Goal: Obtain resource: Obtain resource

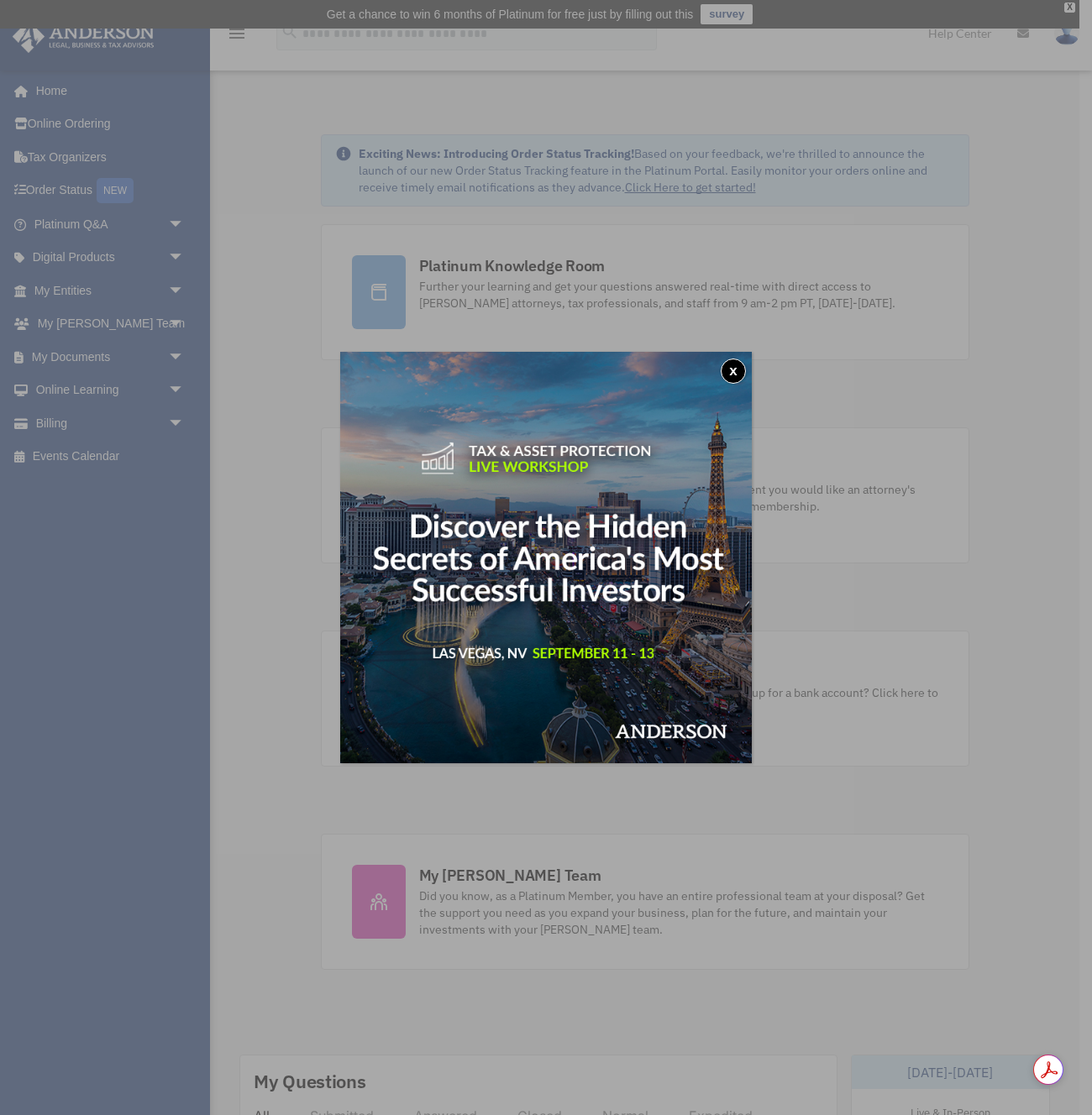
click at [732, 370] on button "x" at bounding box center [733, 371] width 25 height 25
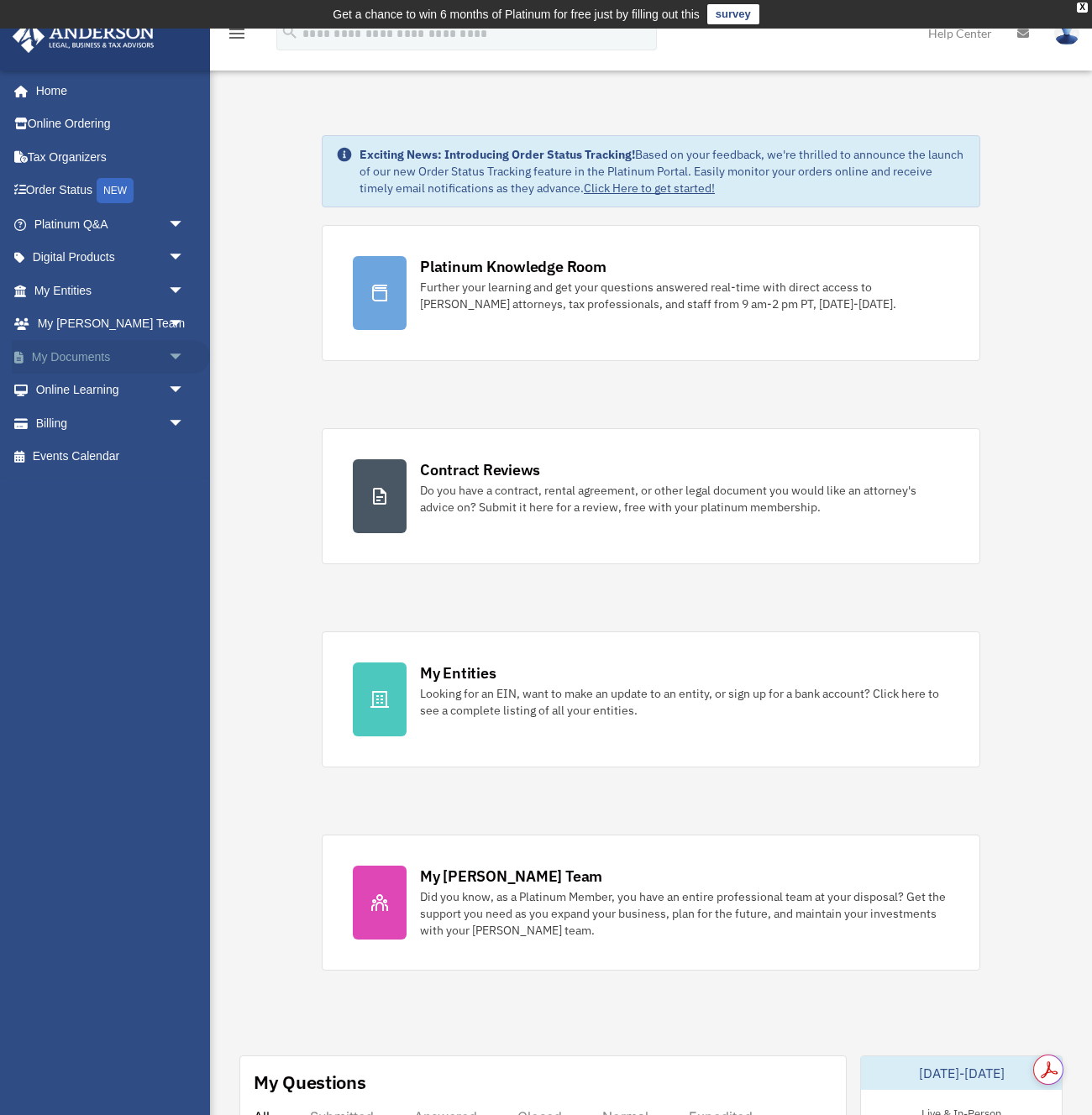
click at [79, 353] on link "My Documents arrow_drop_down" at bounding box center [111, 357] width 198 height 34
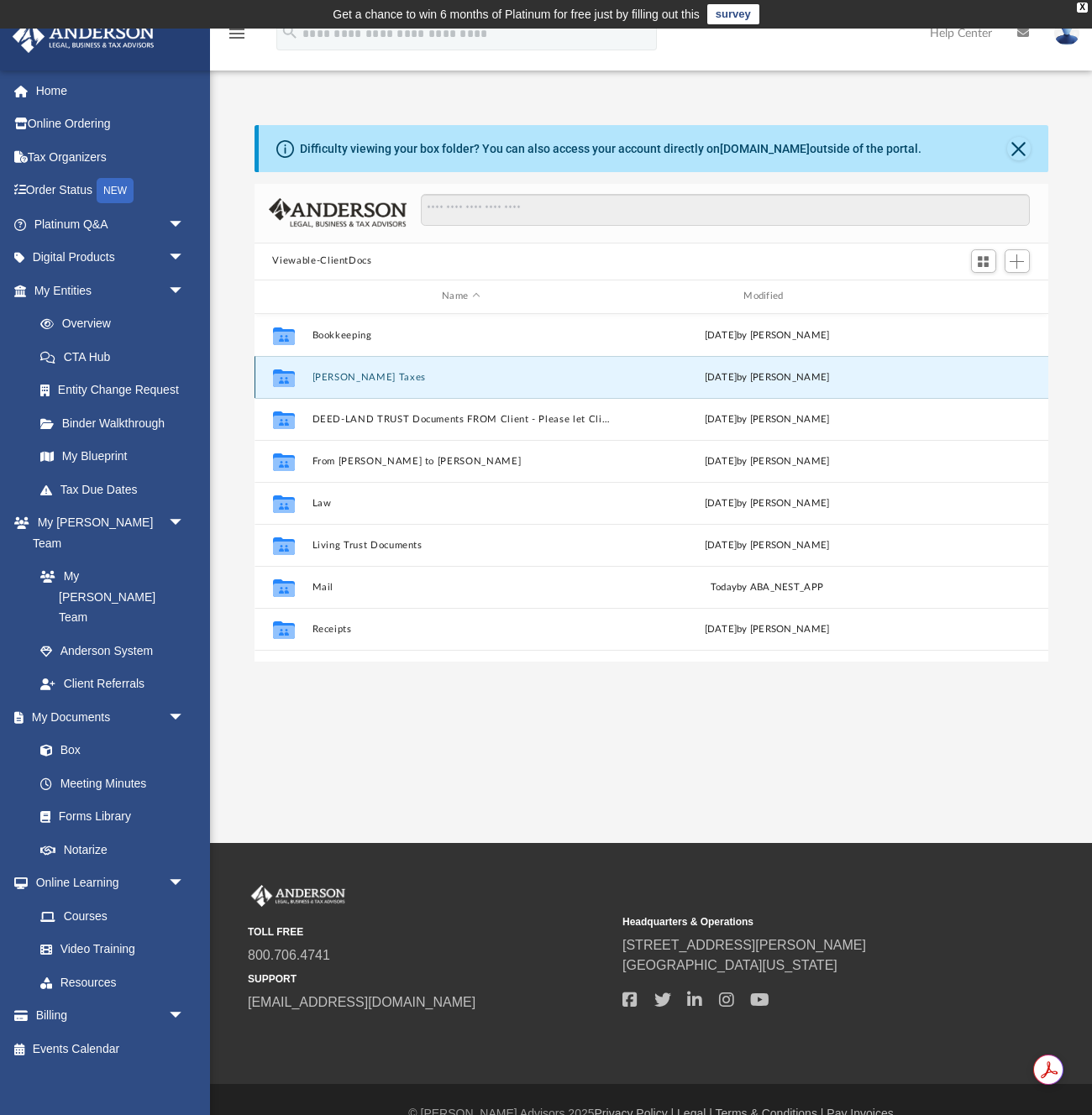
click at [360, 379] on button "Clardy Taxes" at bounding box center [460, 377] width 298 height 11
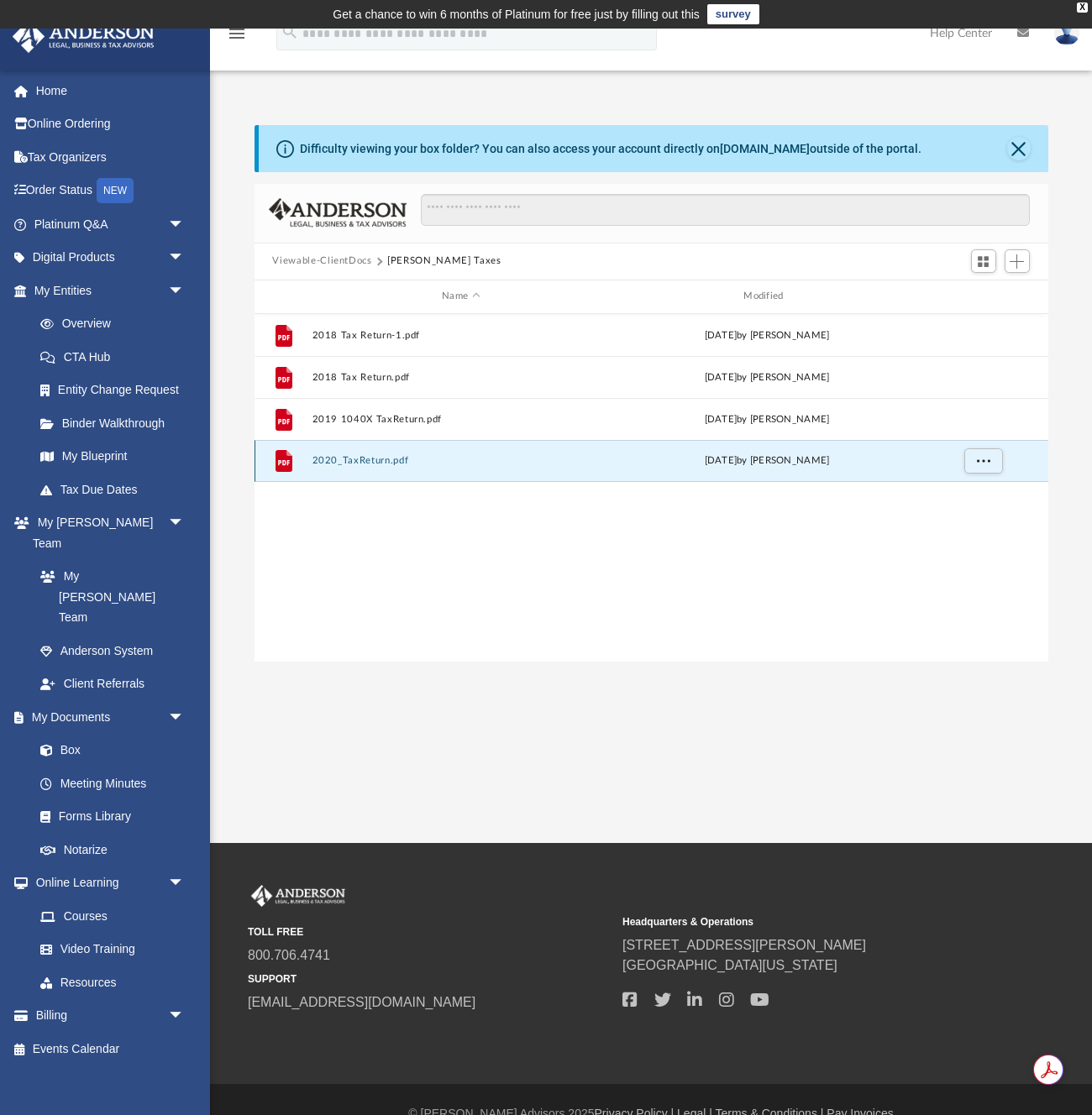
click at [382, 456] on button "2020_TaxReturn.pdf" at bounding box center [460, 461] width 298 height 11
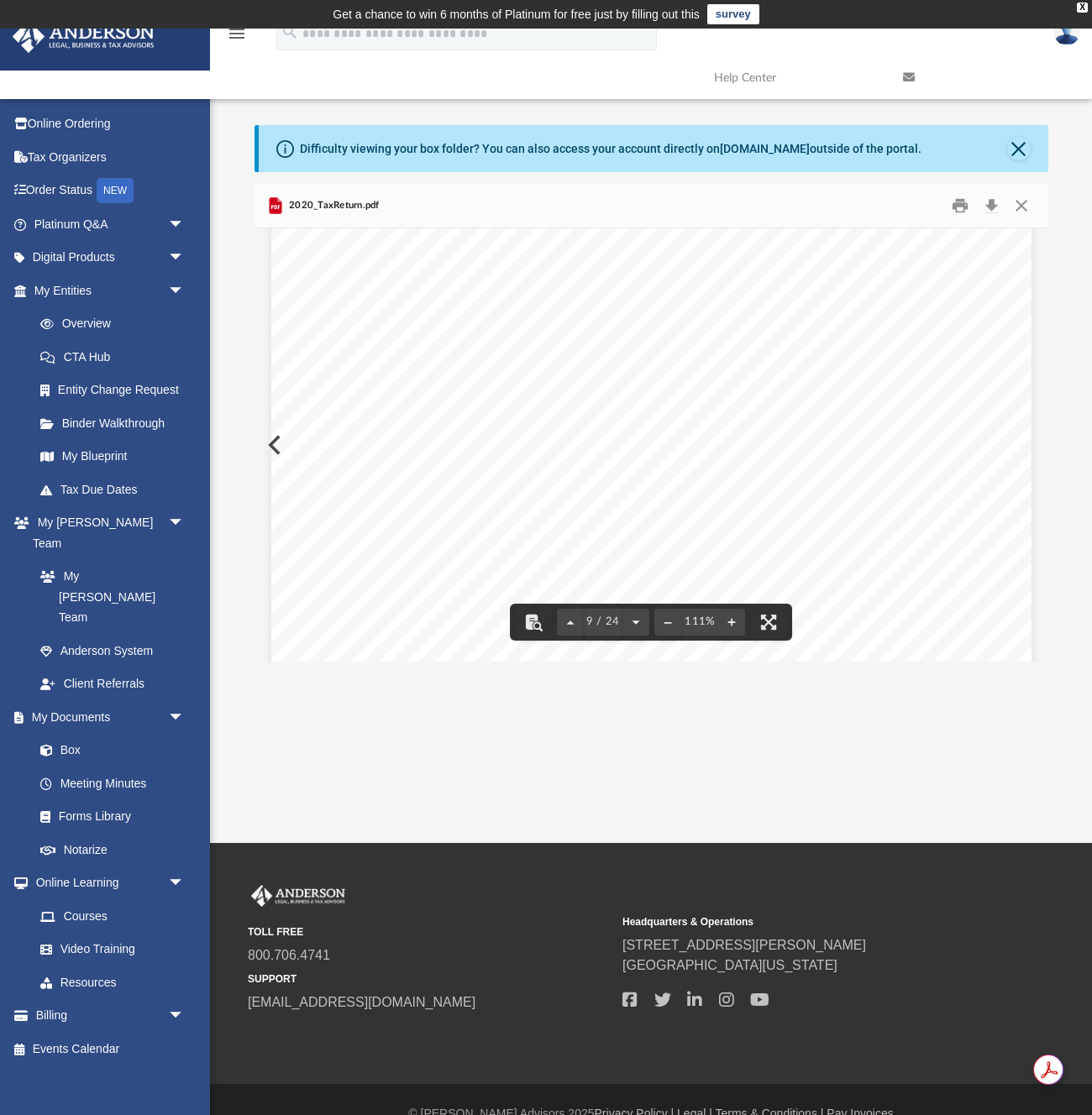
scroll to position [8143, 0]
click at [1018, 149] on button "Close" at bounding box center [1018, 148] width 23 height 23
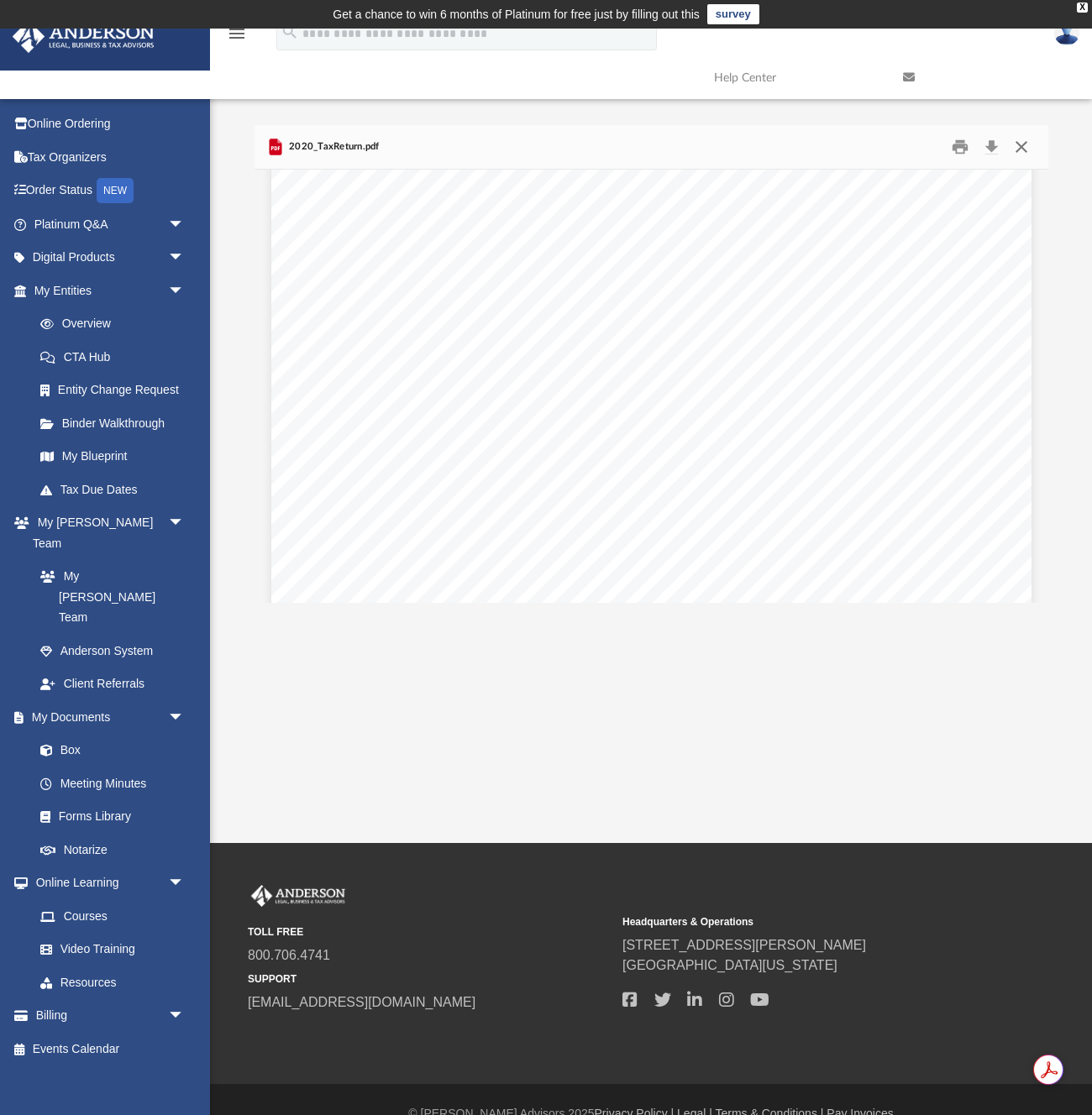
click at [1024, 144] on button "Close" at bounding box center [1022, 147] width 30 height 26
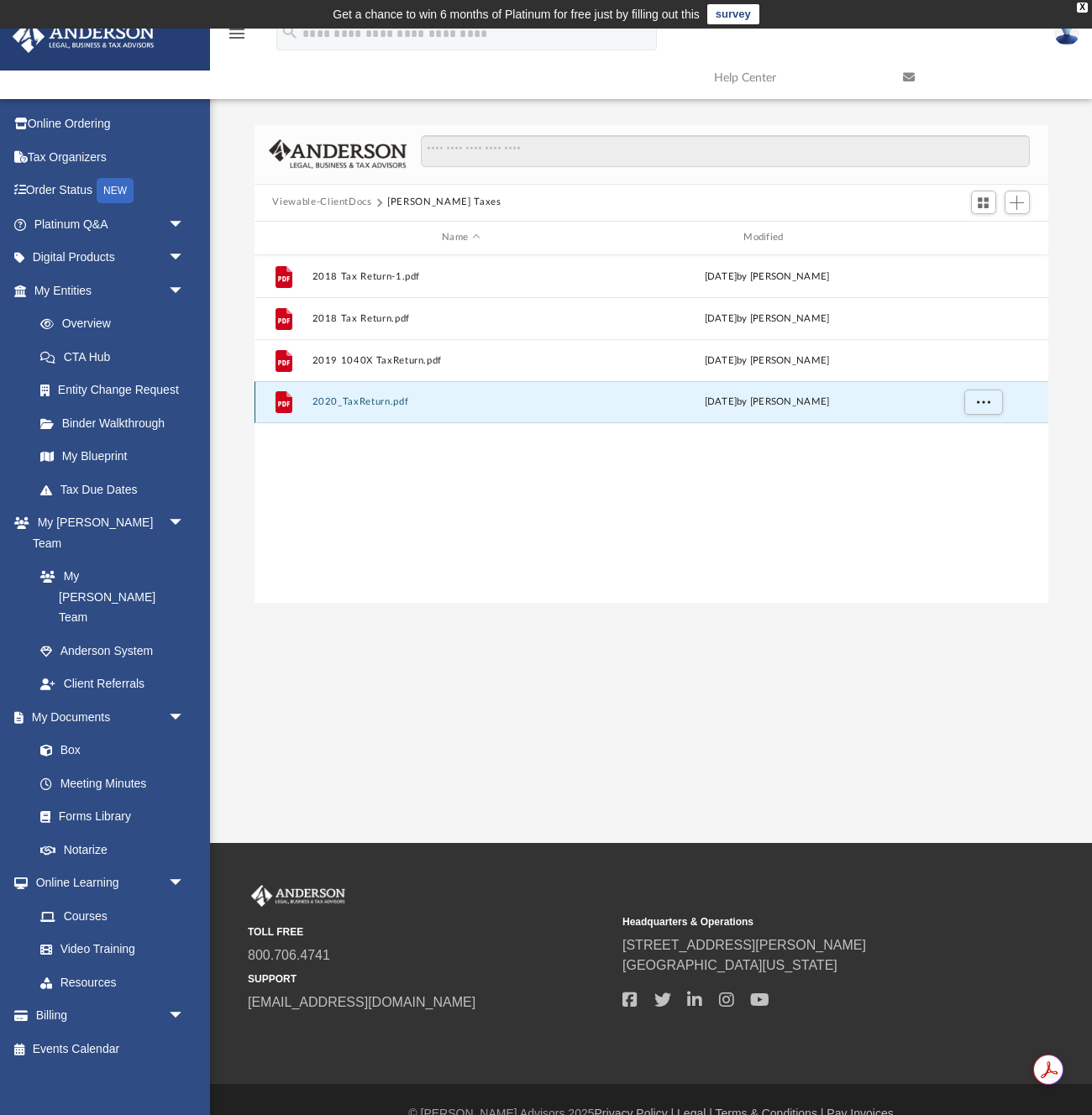
click at [529, 407] on button "2020_TaxReturn.pdf" at bounding box center [460, 402] width 298 height 11
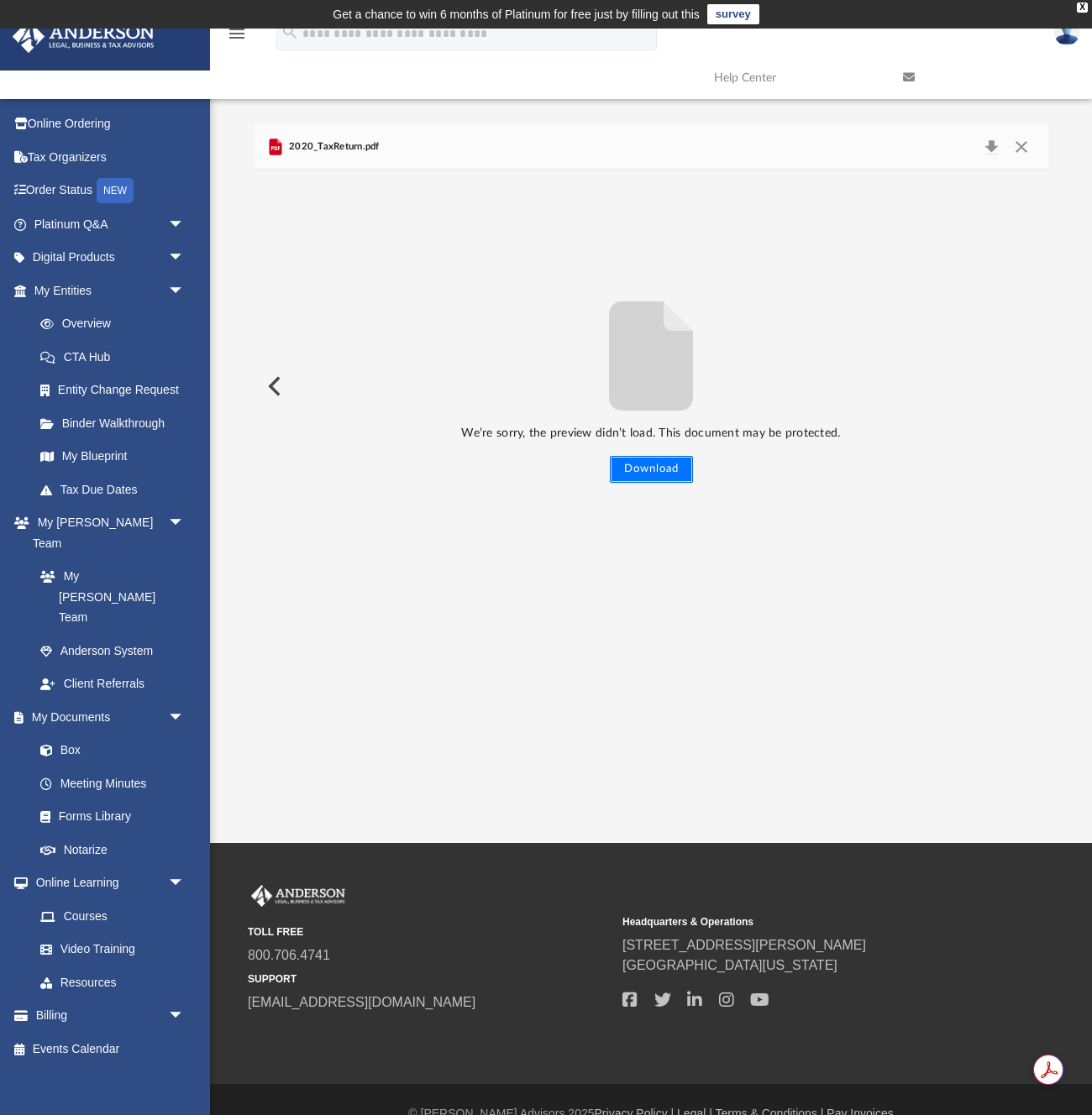
click at [644, 465] on button "Download" at bounding box center [651, 469] width 83 height 27
click at [642, 465] on button "Download" at bounding box center [651, 469] width 83 height 27
click at [1017, 146] on button "Close" at bounding box center [1022, 147] width 30 height 23
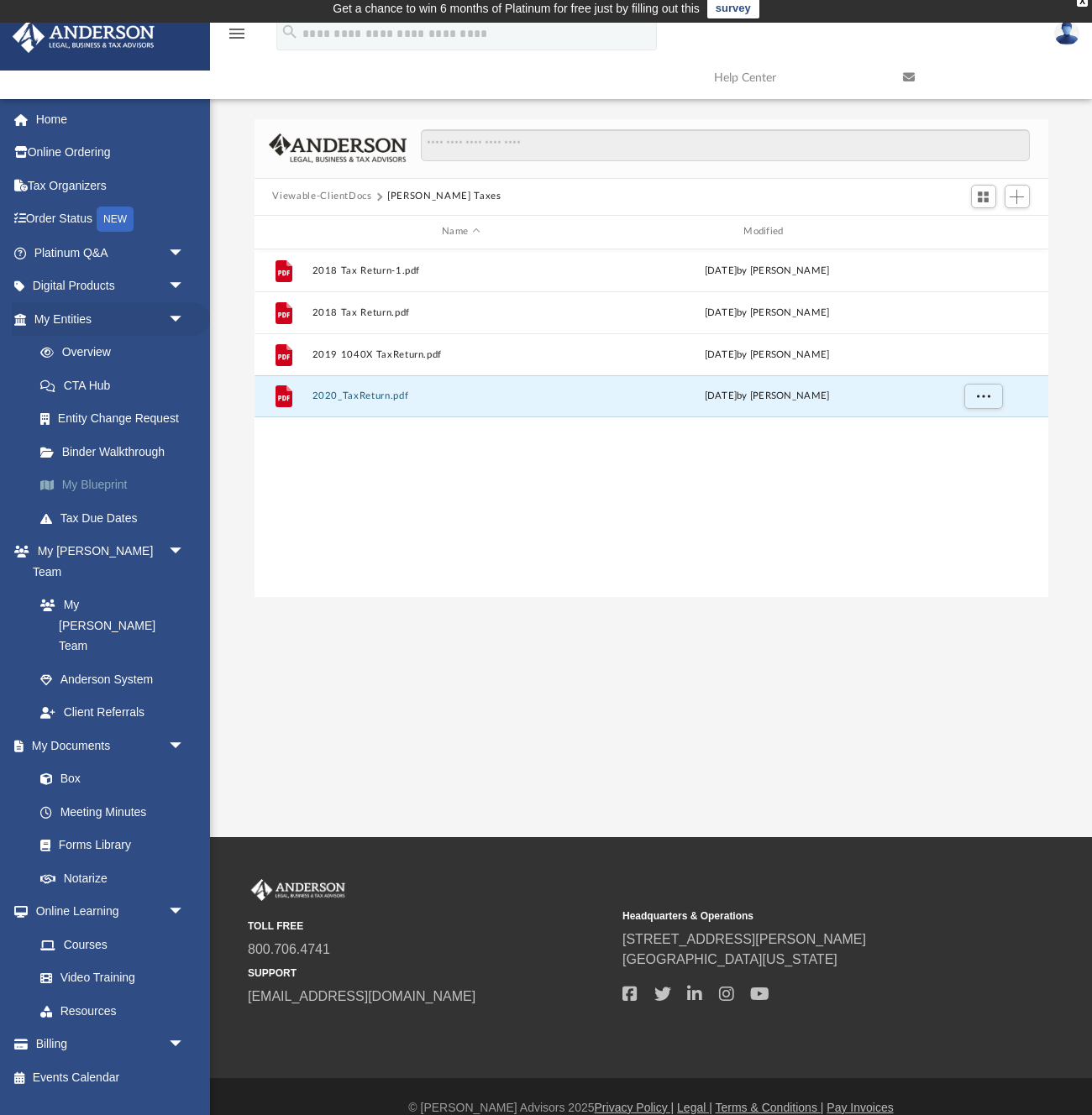
scroll to position [29, 0]
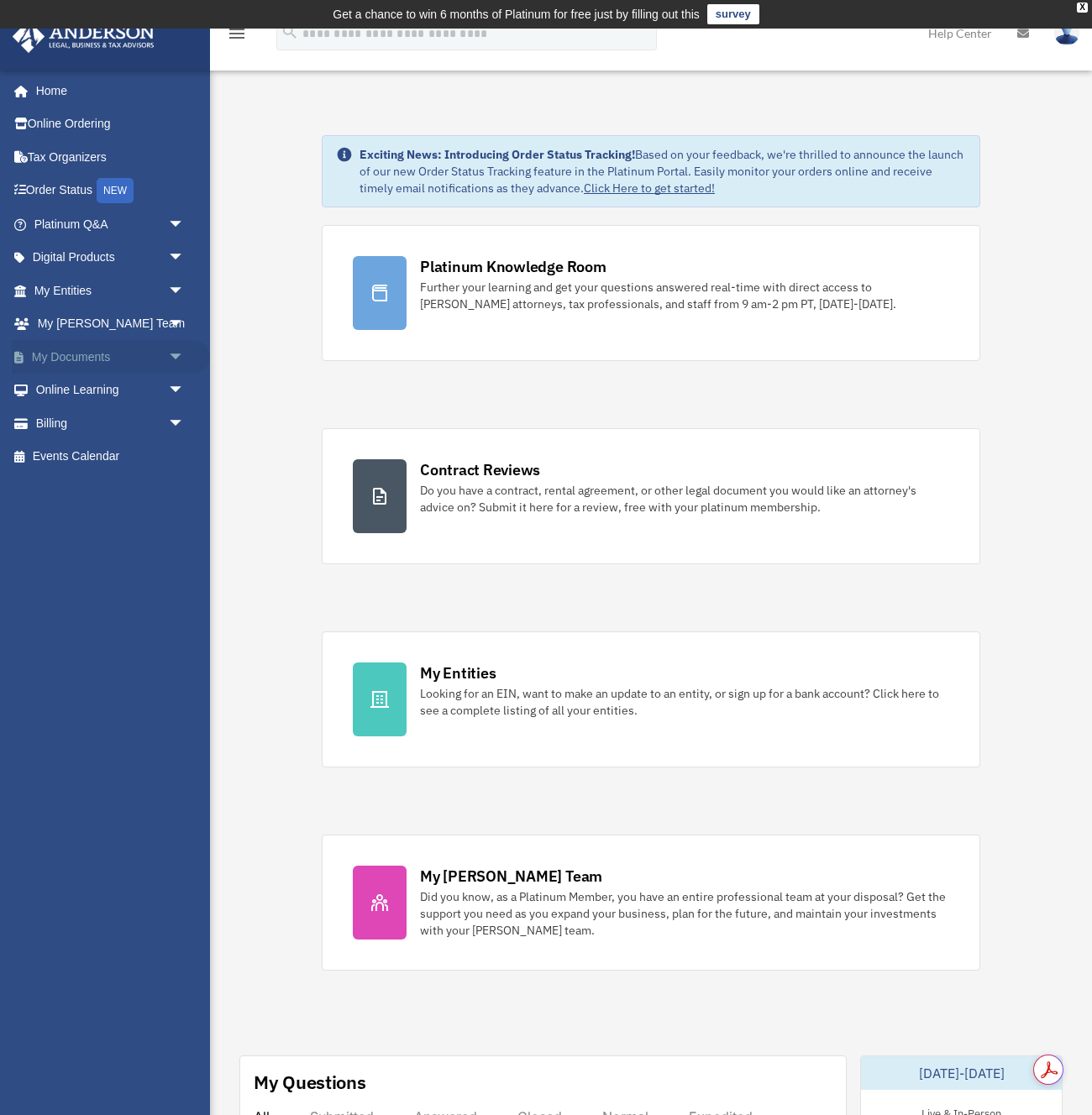
click at [104, 358] on link "My Documents arrow_drop_down" at bounding box center [111, 357] width 198 height 34
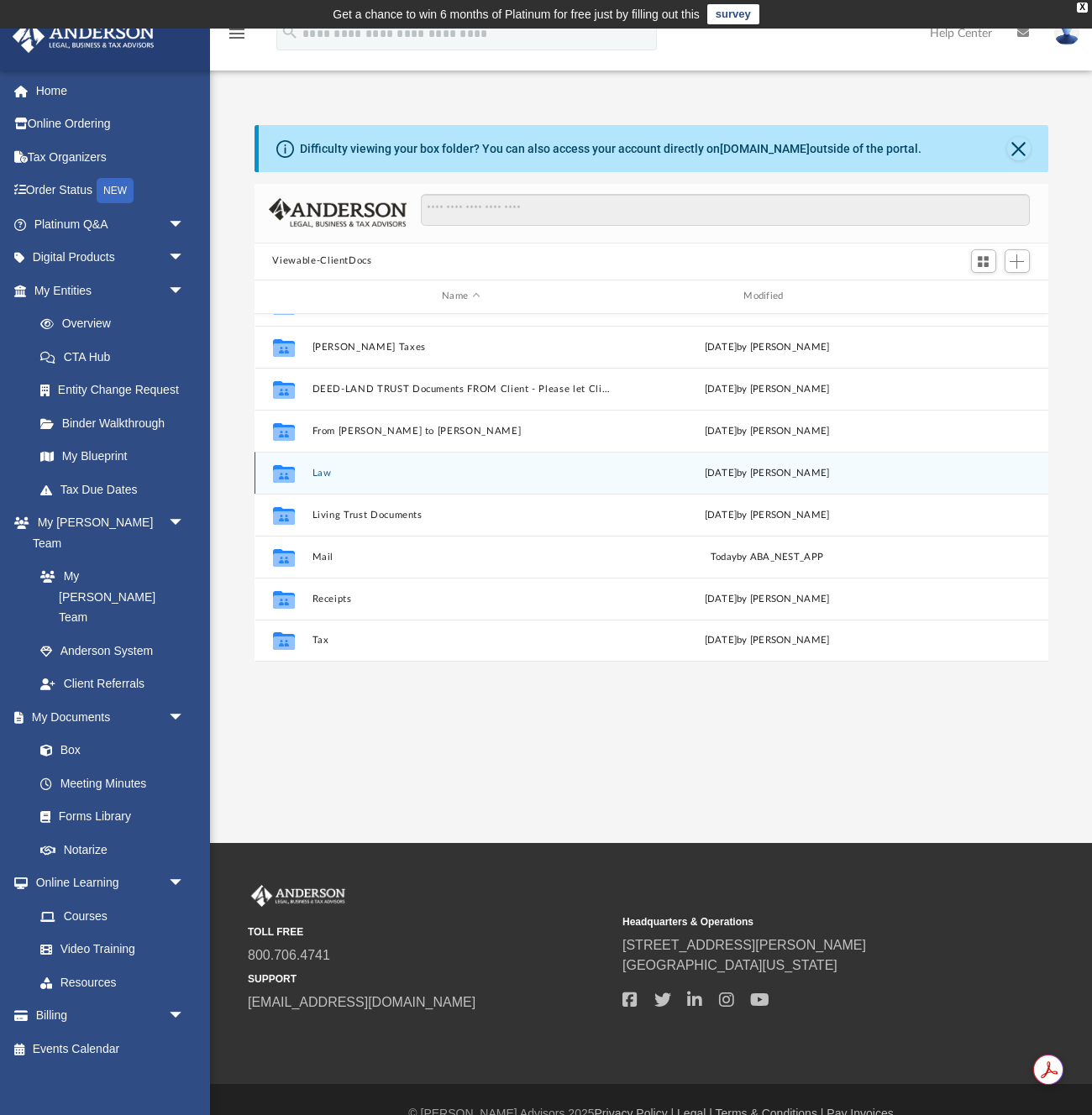
scroll to position [29, 0]
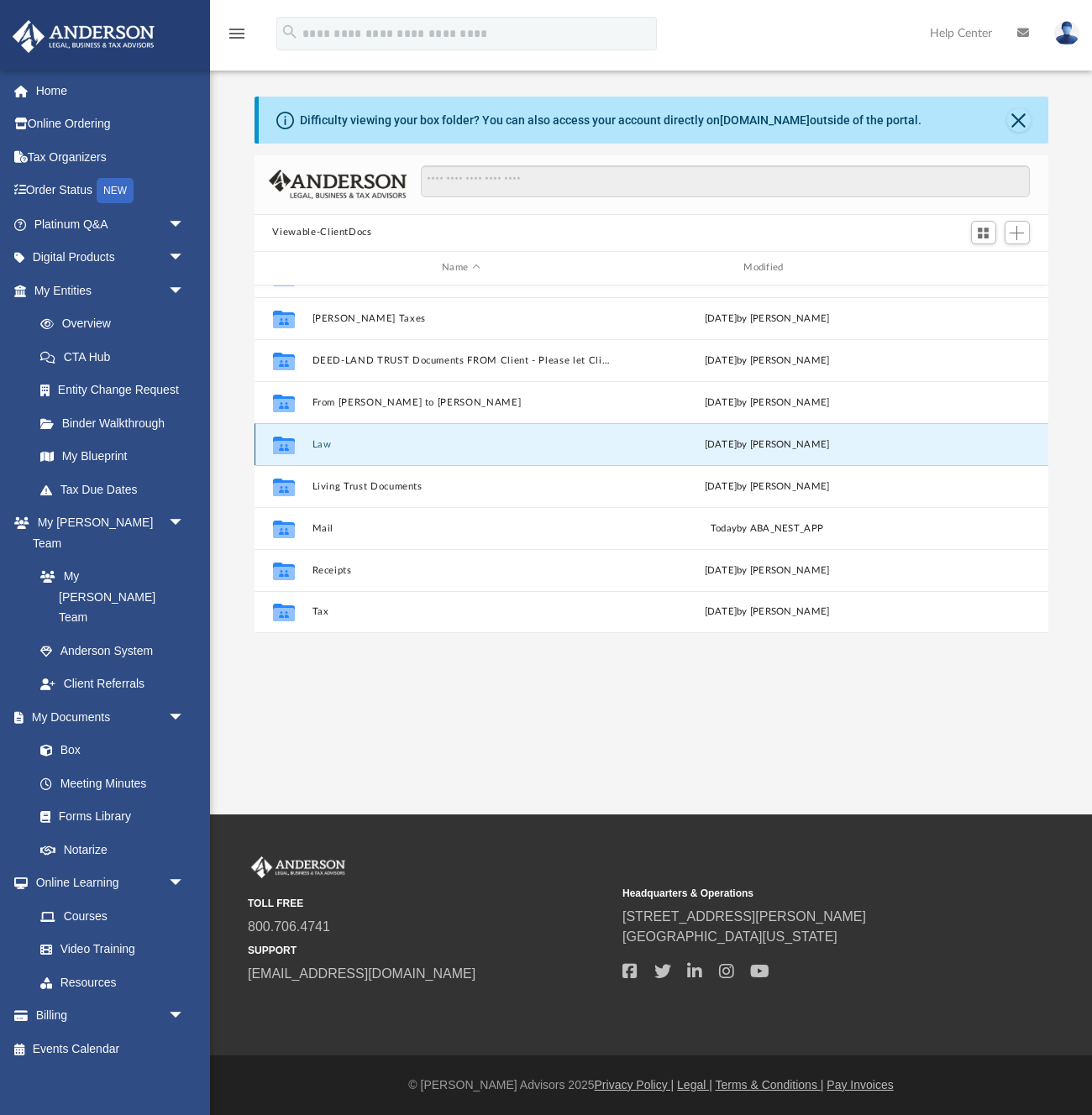
click at [329, 441] on button "Law" at bounding box center [460, 444] width 298 height 11
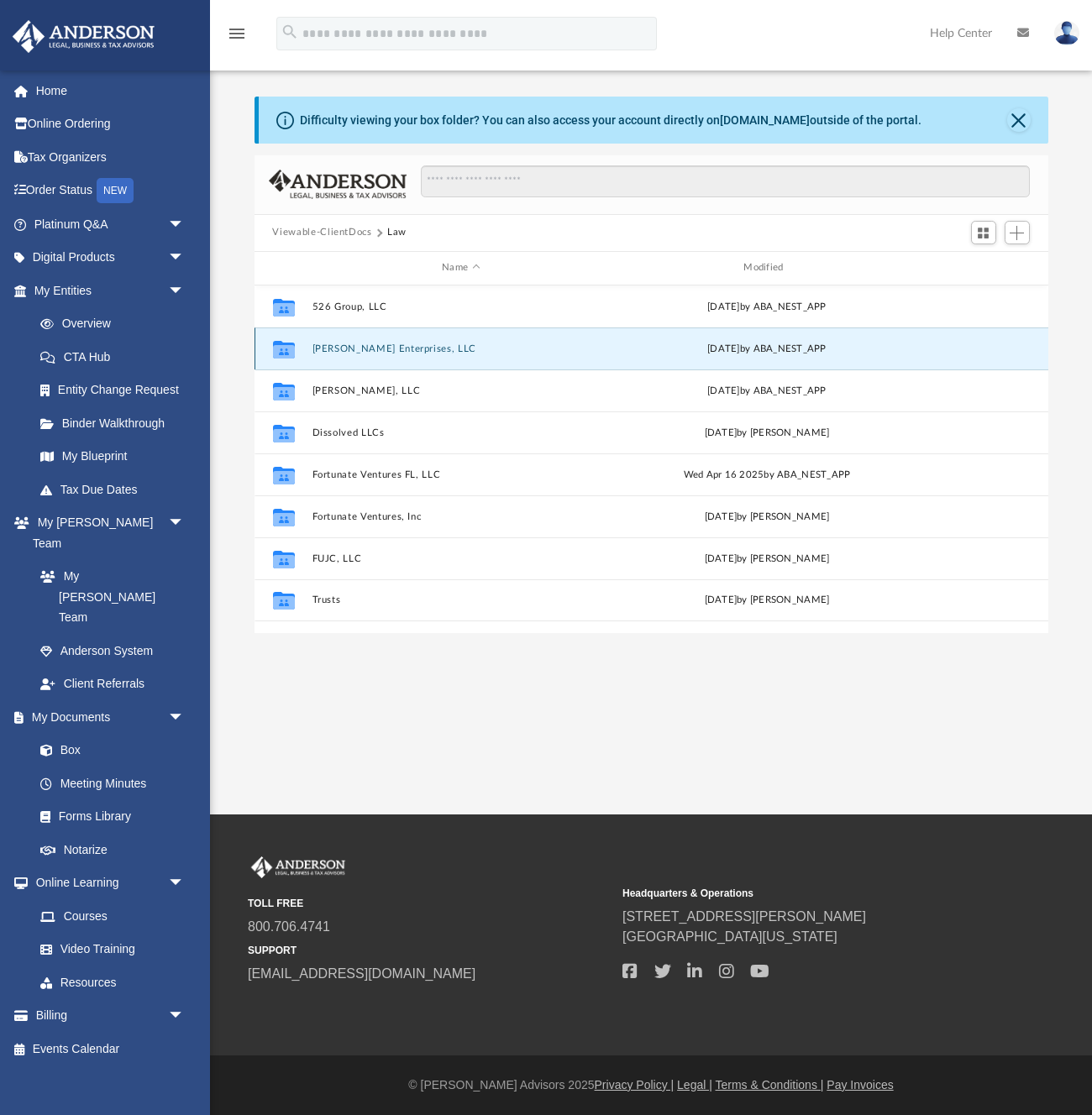
click at [401, 345] on button "Asher Enterprises, LLC" at bounding box center [460, 349] width 298 height 11
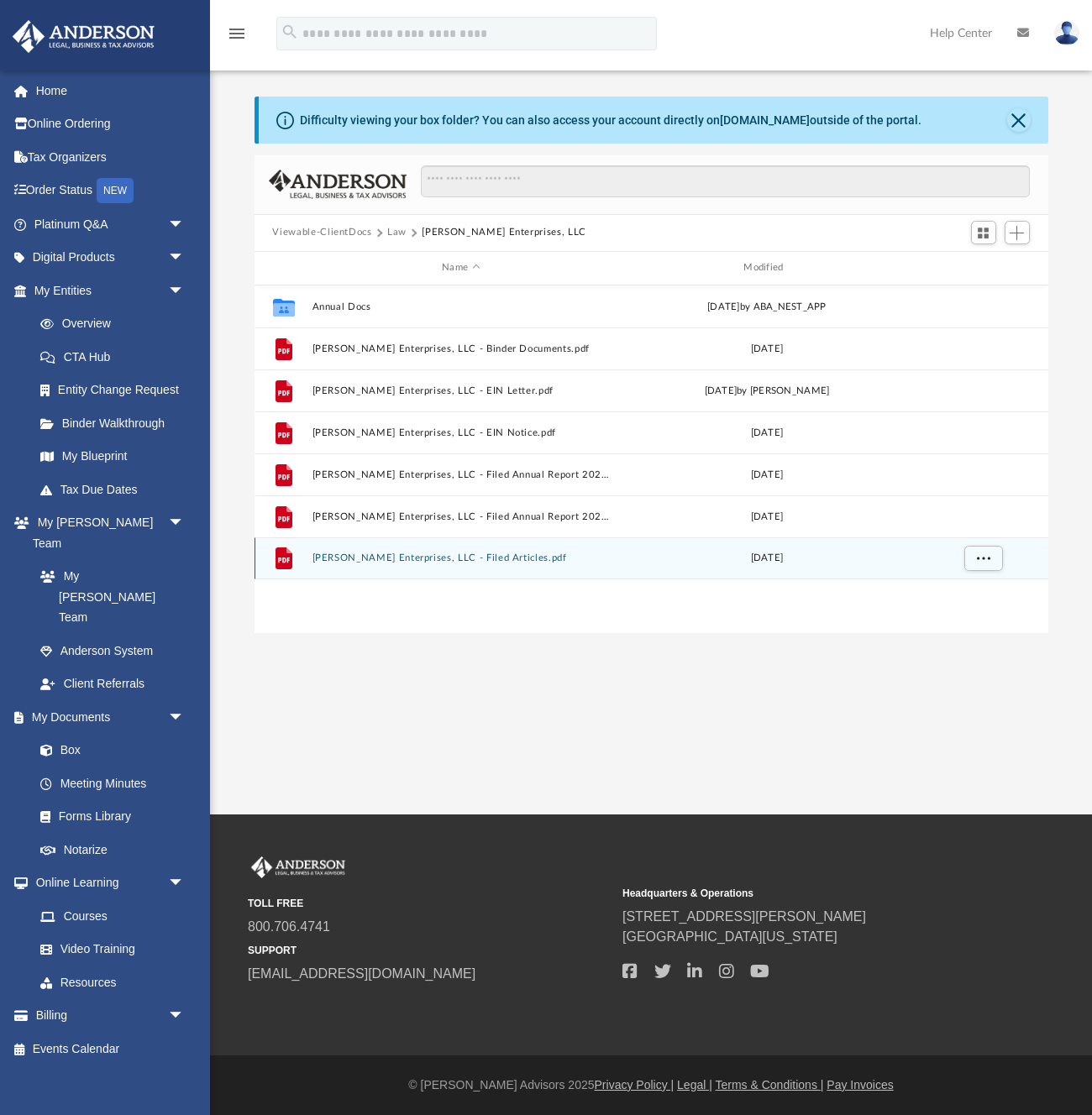
click at [461, 559] on button "Asher Enterprises, LLC - Filed Articles.pdf" at bounding box center [460, 558] width 298 height 11
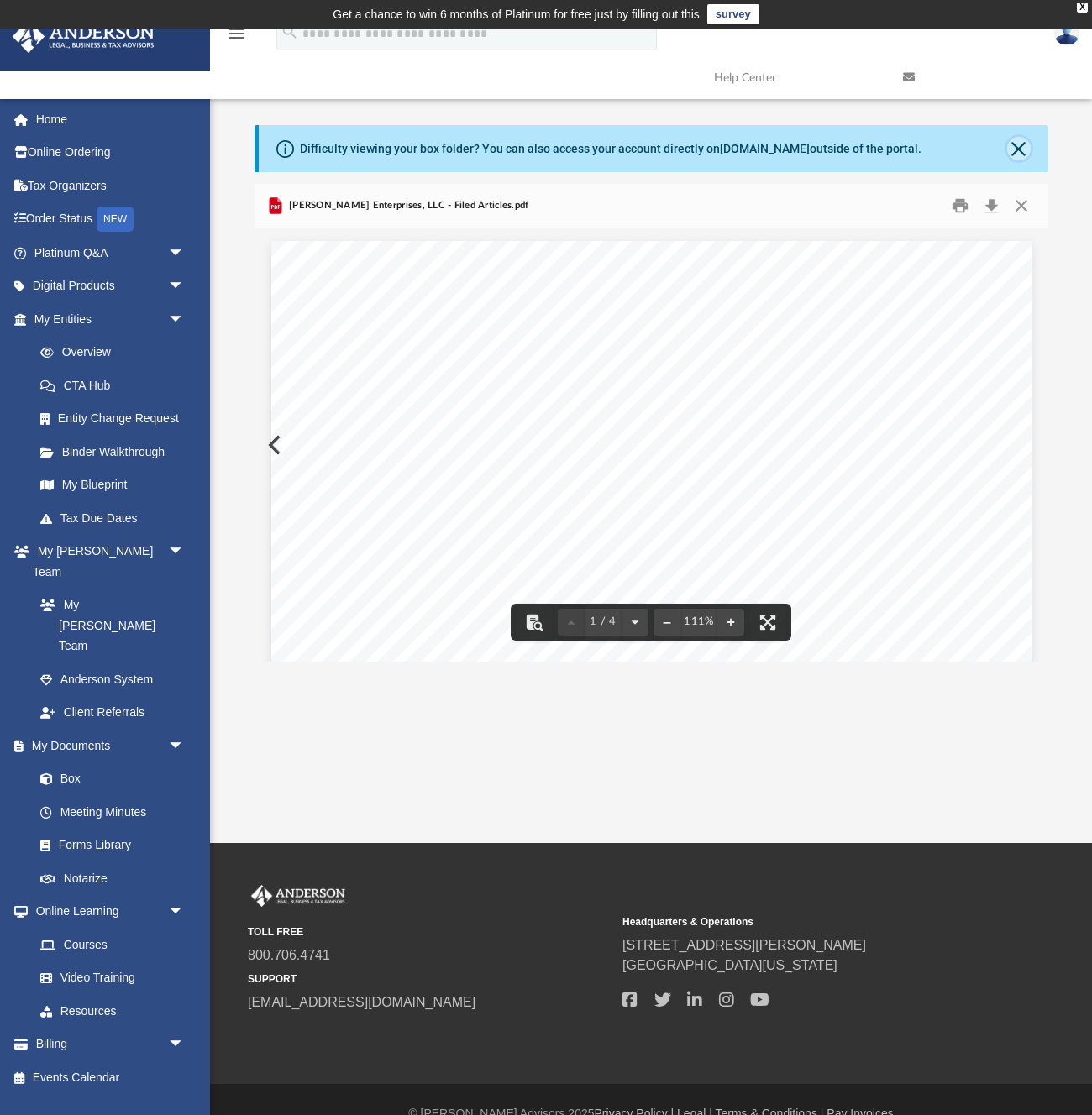
click at [1018, 148] on button "Close" at bounding box center [1018, 148] width 23 height 23
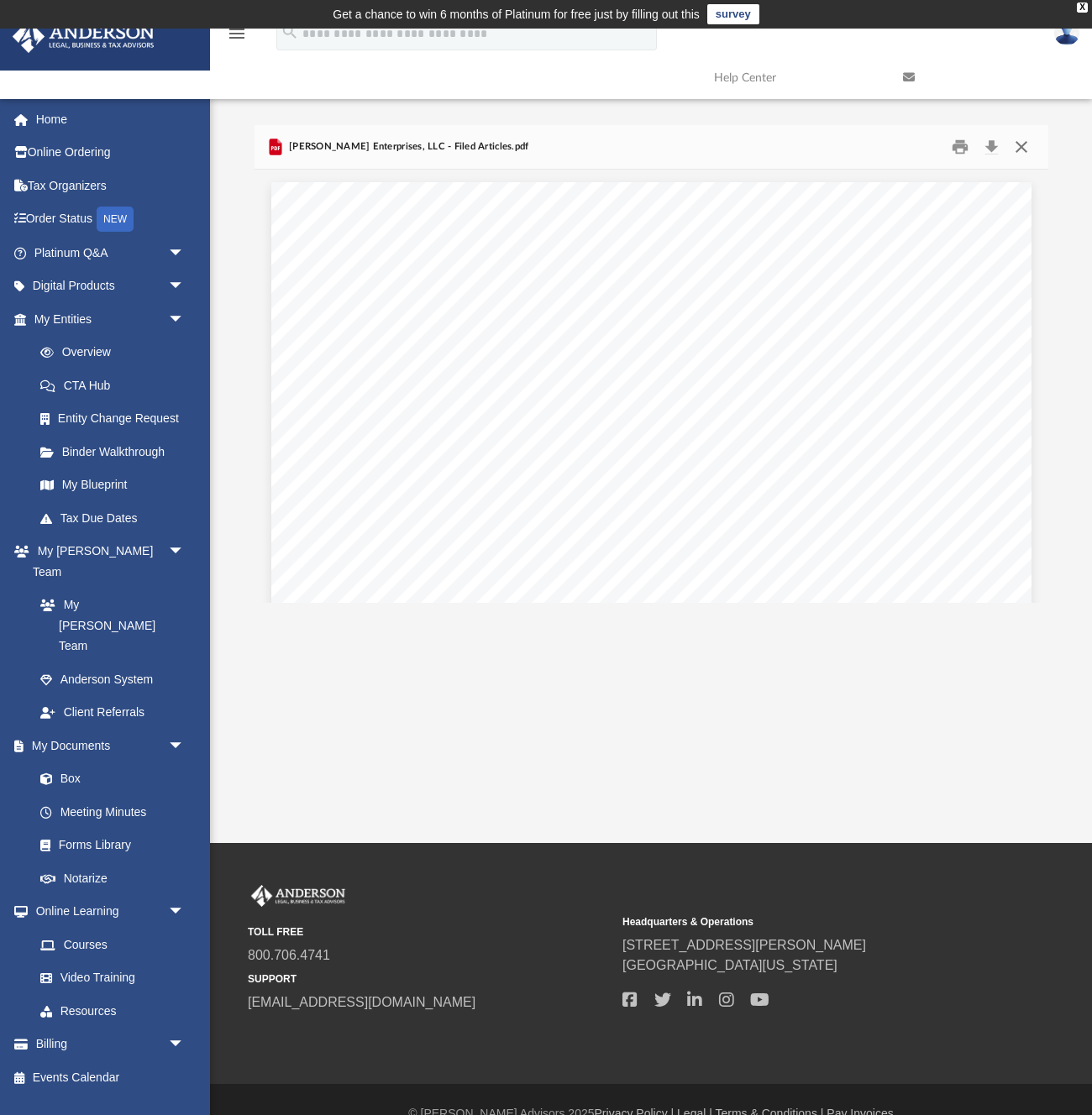
click at [1022, 148] on button "Close" at bounding box center [1022, 147] width 30 height 26
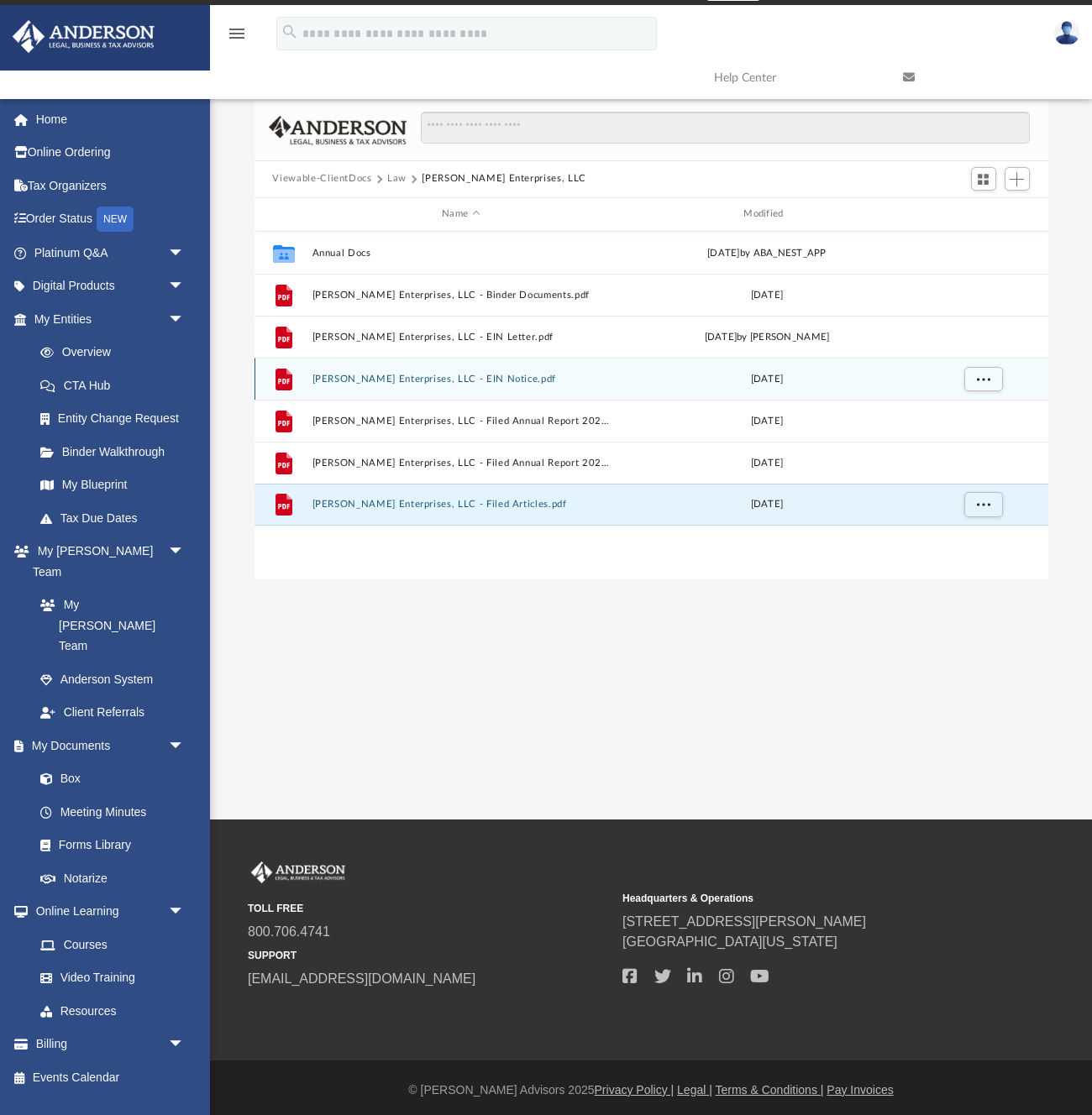
scroll to position [26, 0]
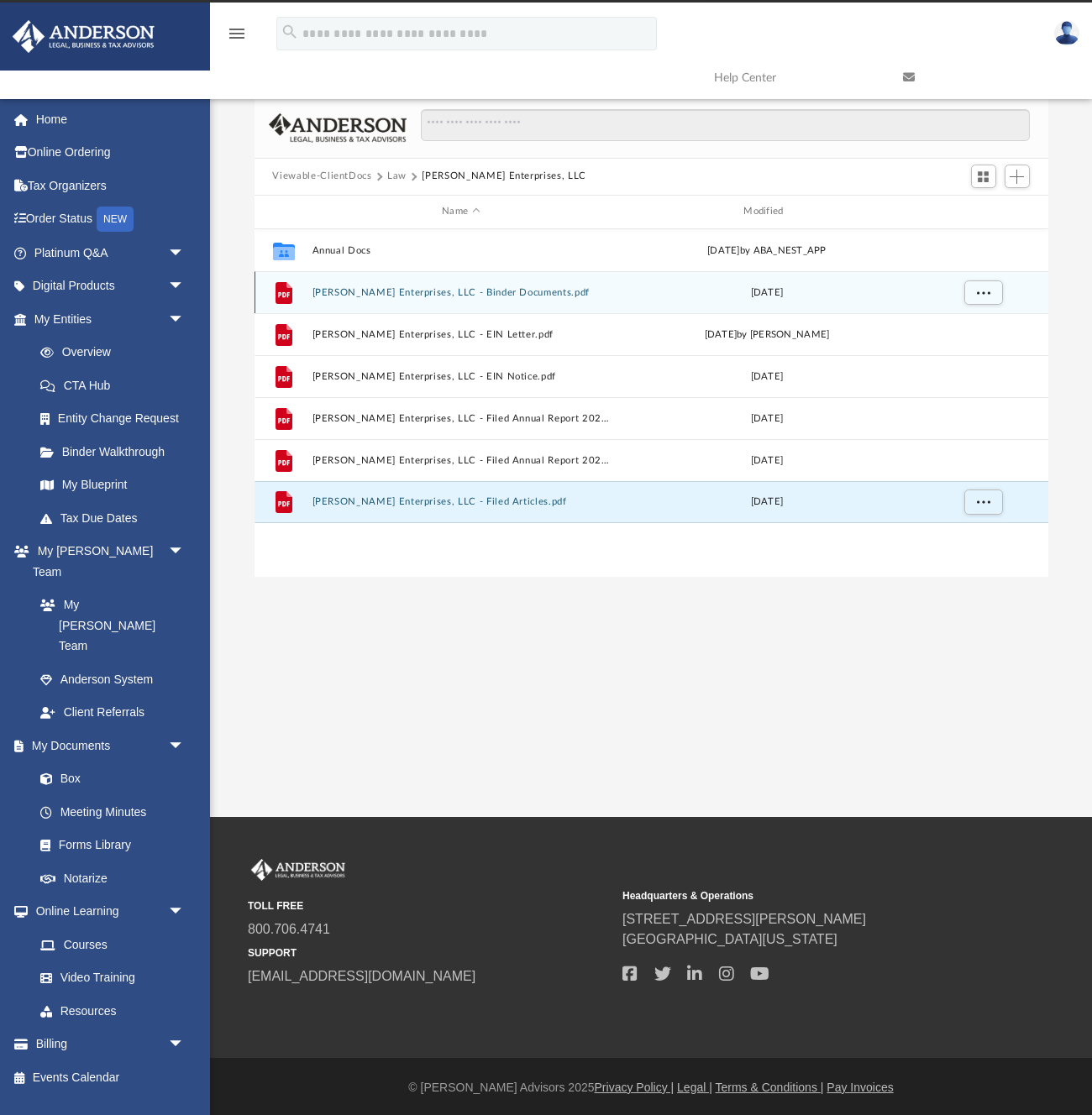
click at [486, 293] on button "Asher Enterprises, LLC - Binder Documents.pdf" at bounding box center [460, 292] width 298 height 11
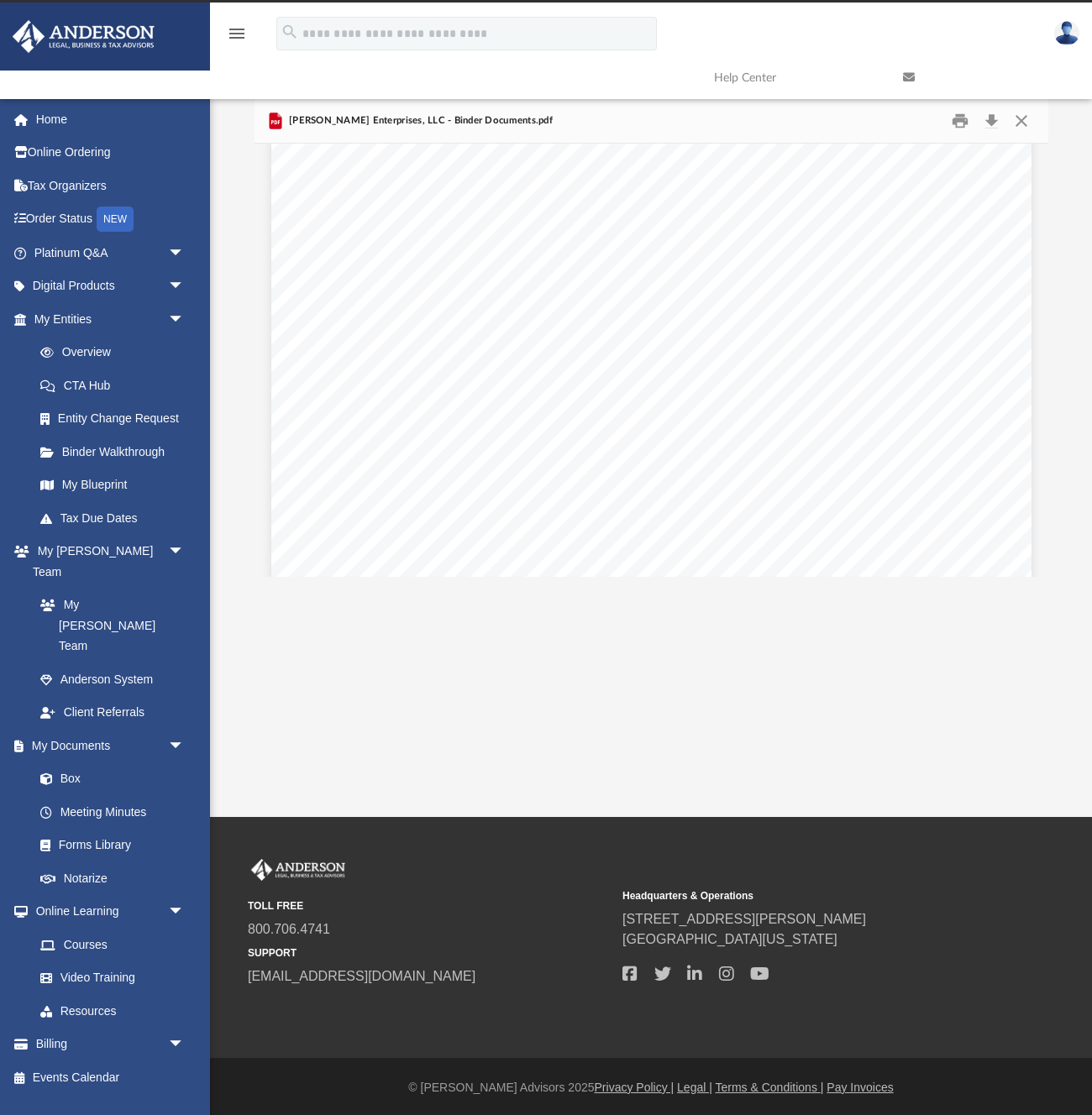
scroll to position [55603, 0]
click at [1019, 120] on button "Close" at bounding box center [1022, 121] width 30 height 26
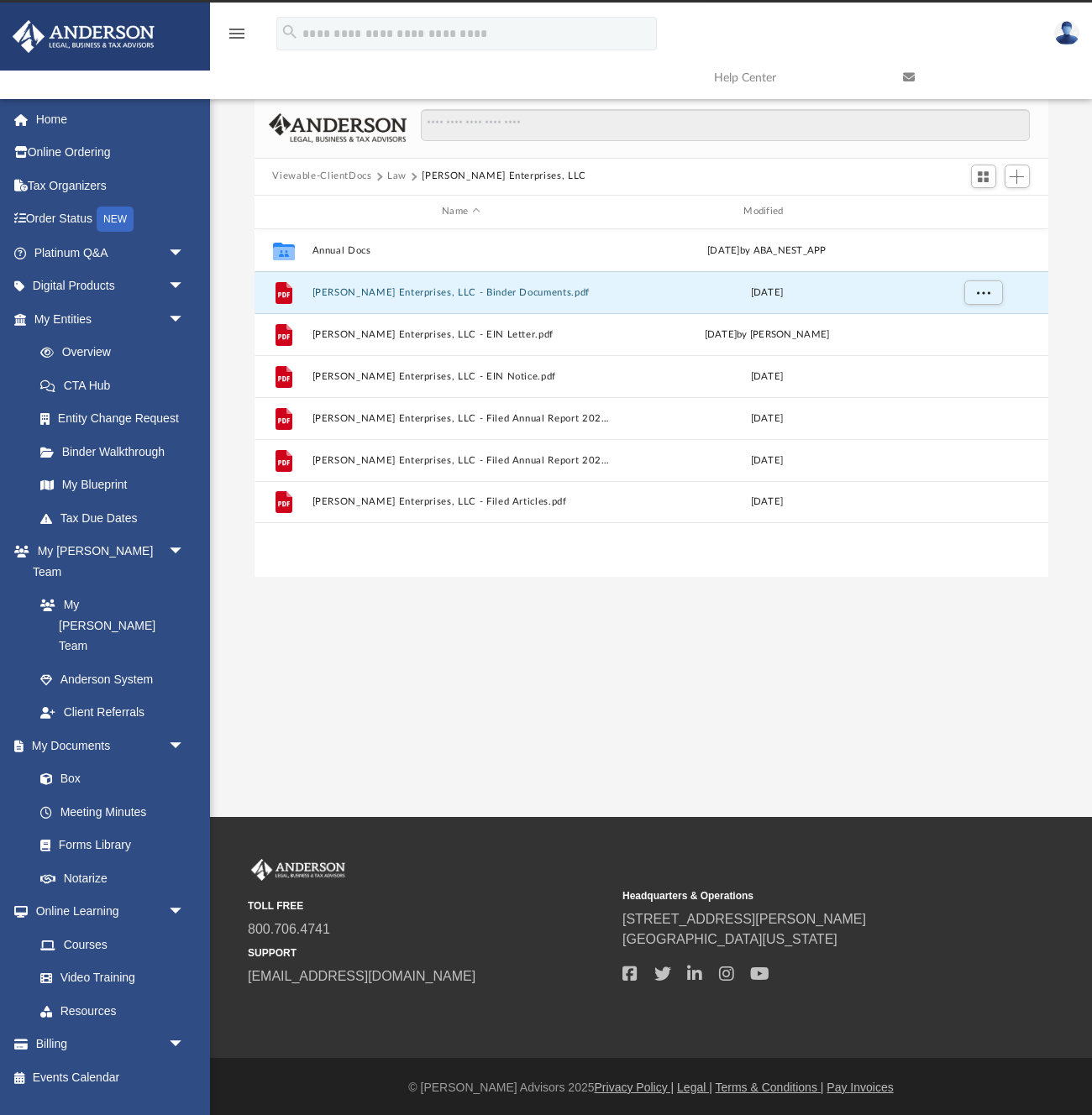
click at [399, 176] on button "Law" at bounding box center [396, 177] width 20 height 15
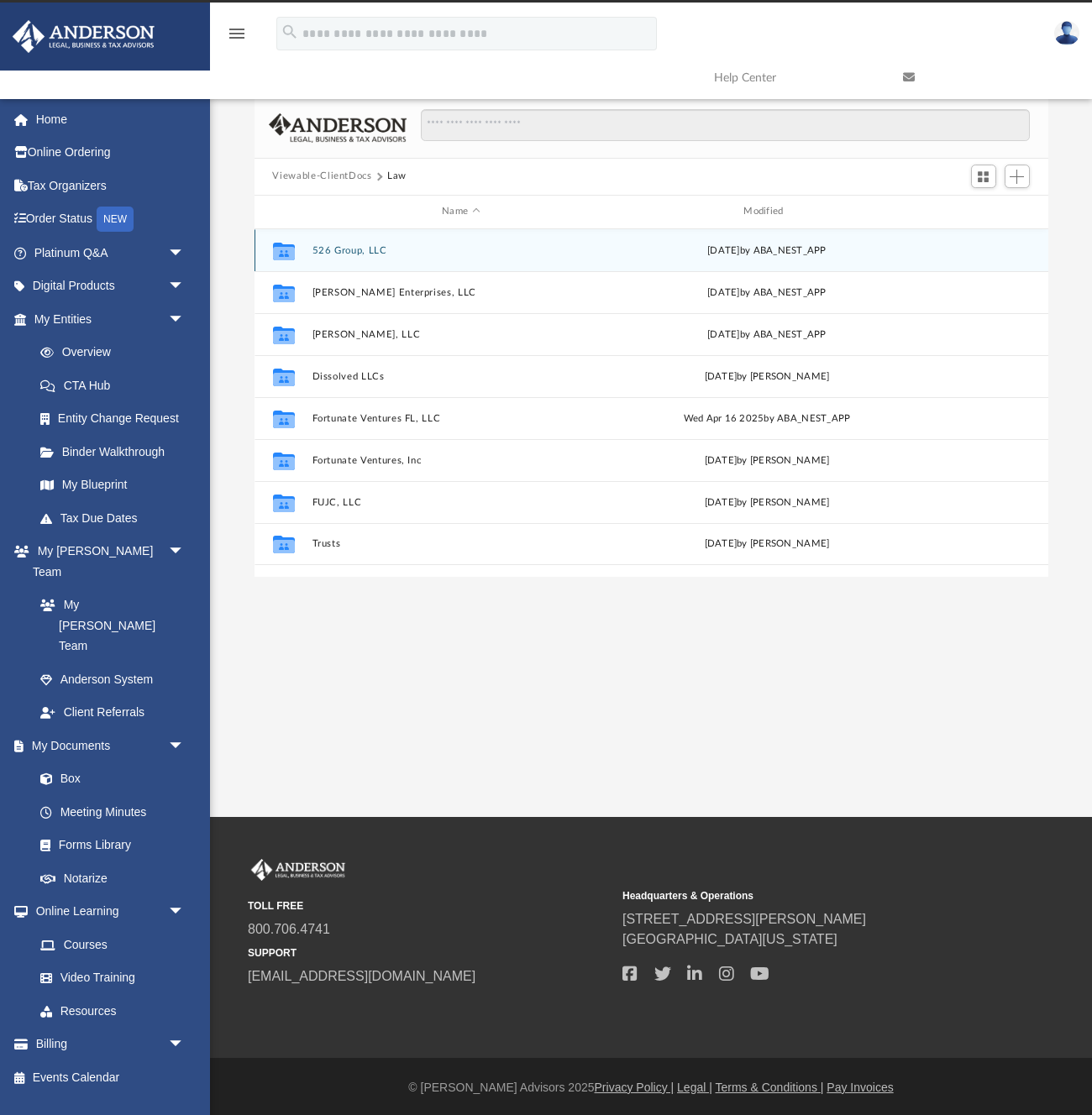
scroll to position [0, 0]
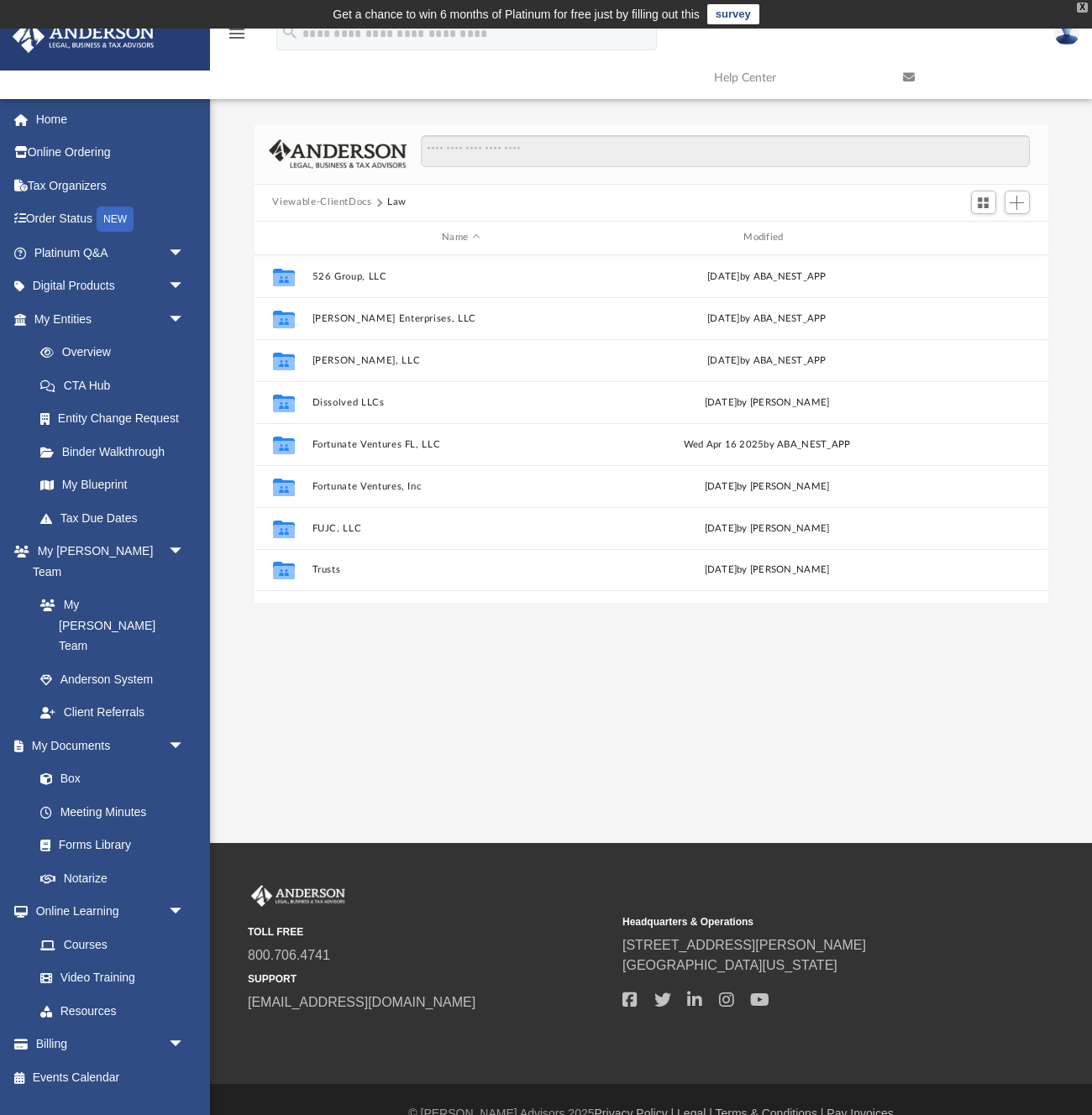
click at [1085, 9] on div "X" at bounding box center [1083, 7] width 11 height 10
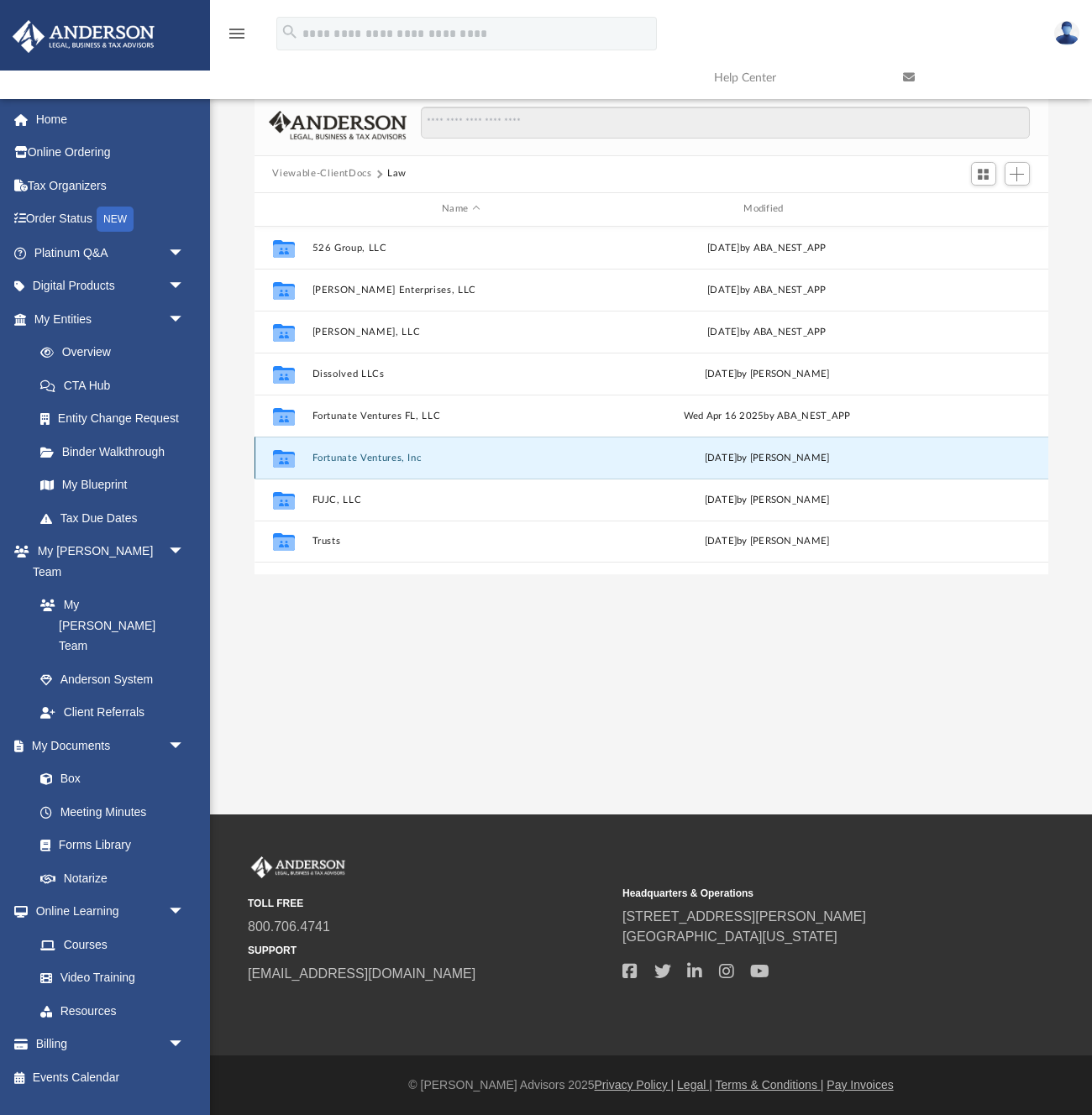
click at [407, 454] on button "Fortunate Ventures, Inc" at bounding box center [460, 457] width 298 height 11
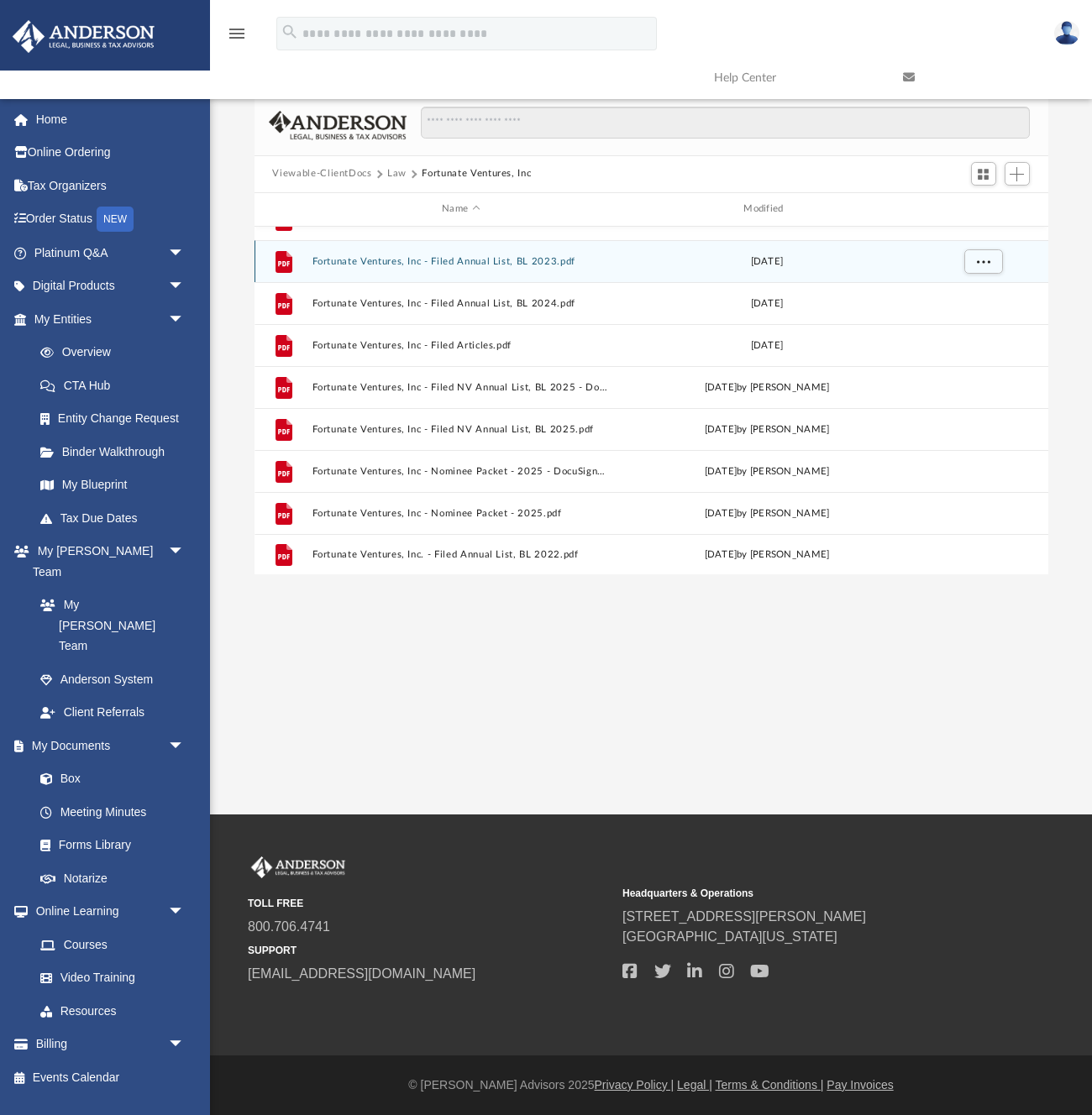
scroll to position [198, 0]
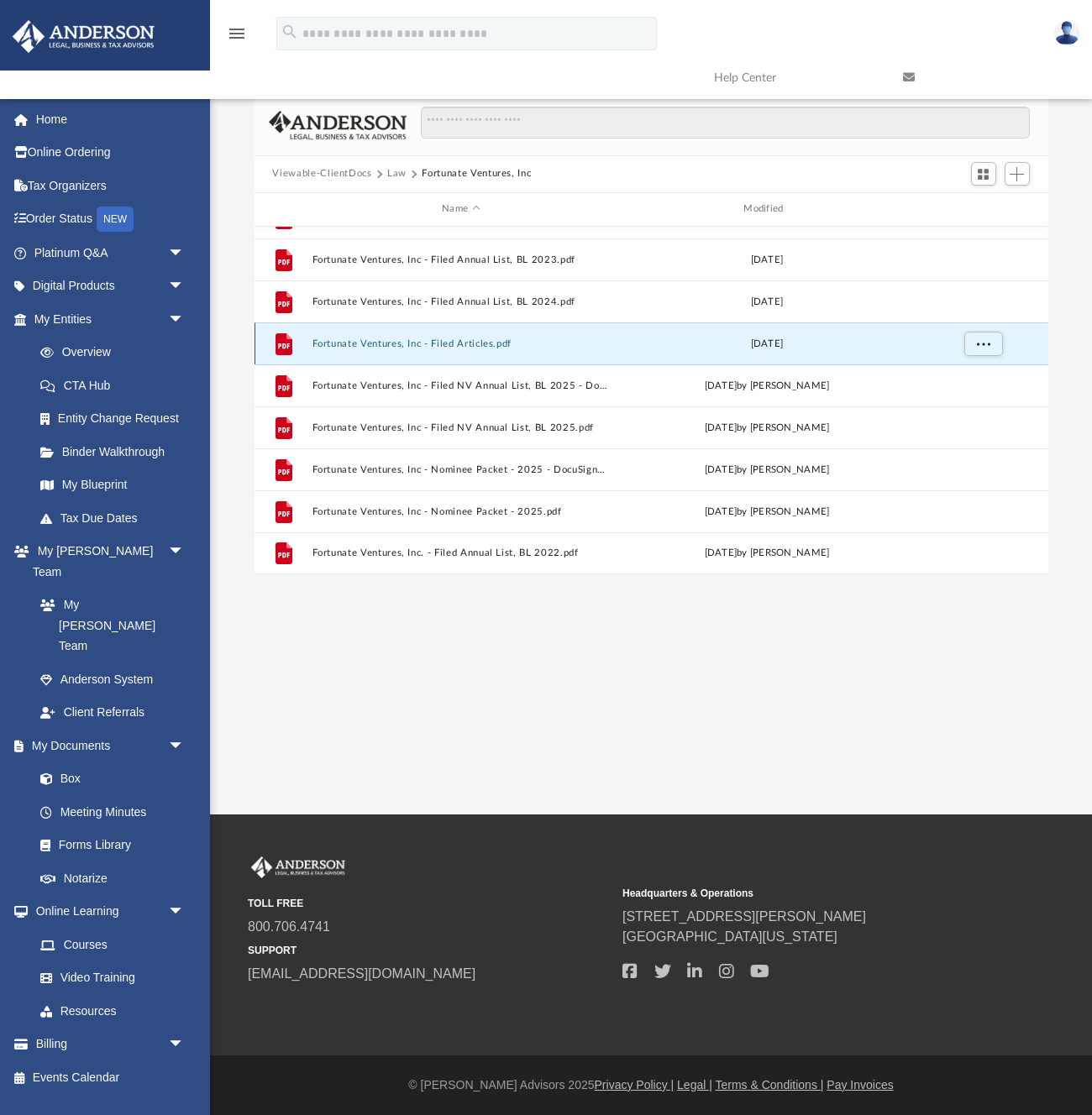
click at [471, 342] on button "Fortunate Ventures, Inc - Filed Articles.pdf" at bounding box center [460, 343] width 298 height 11
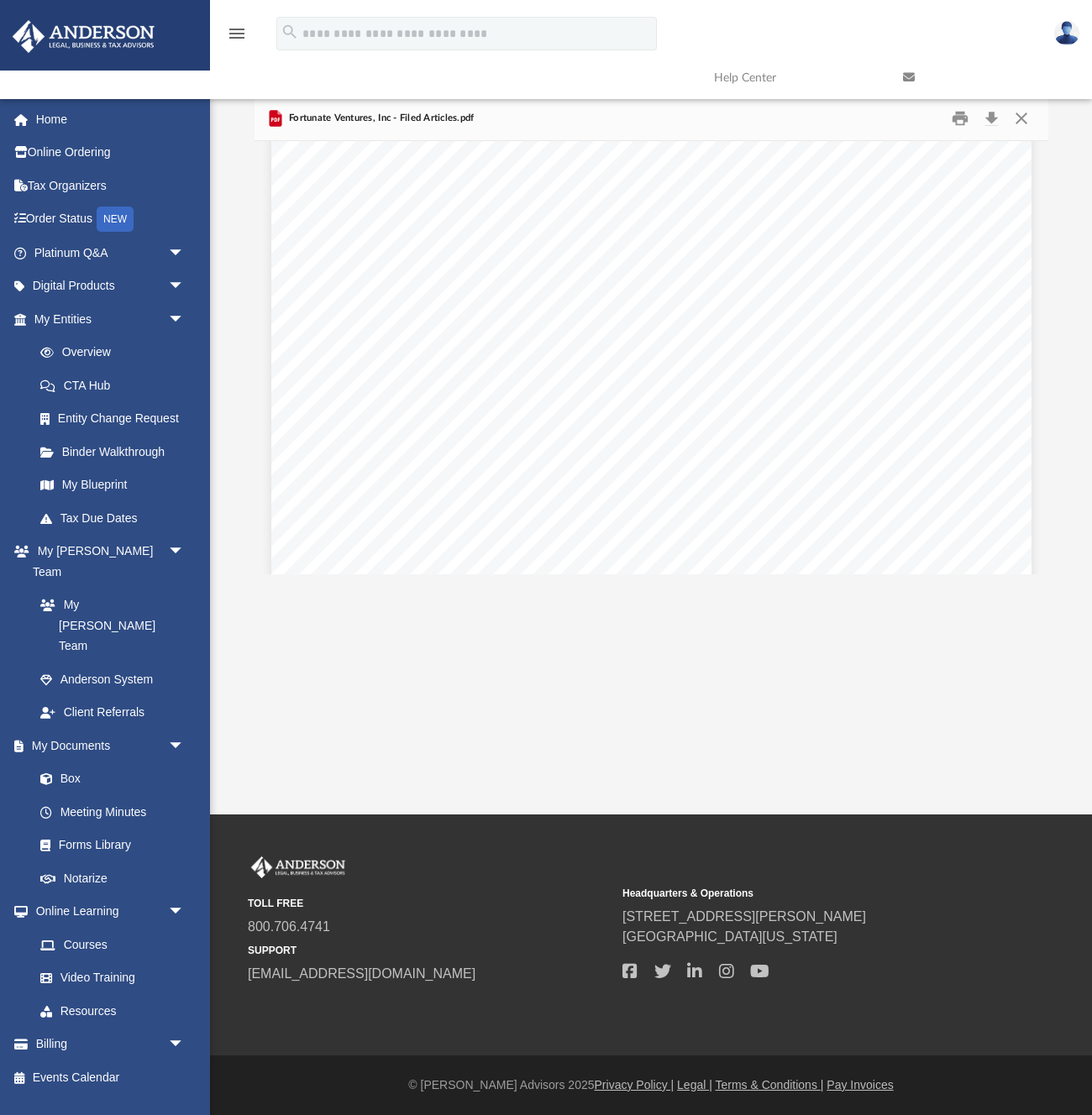
scroll to position [7637, 0]
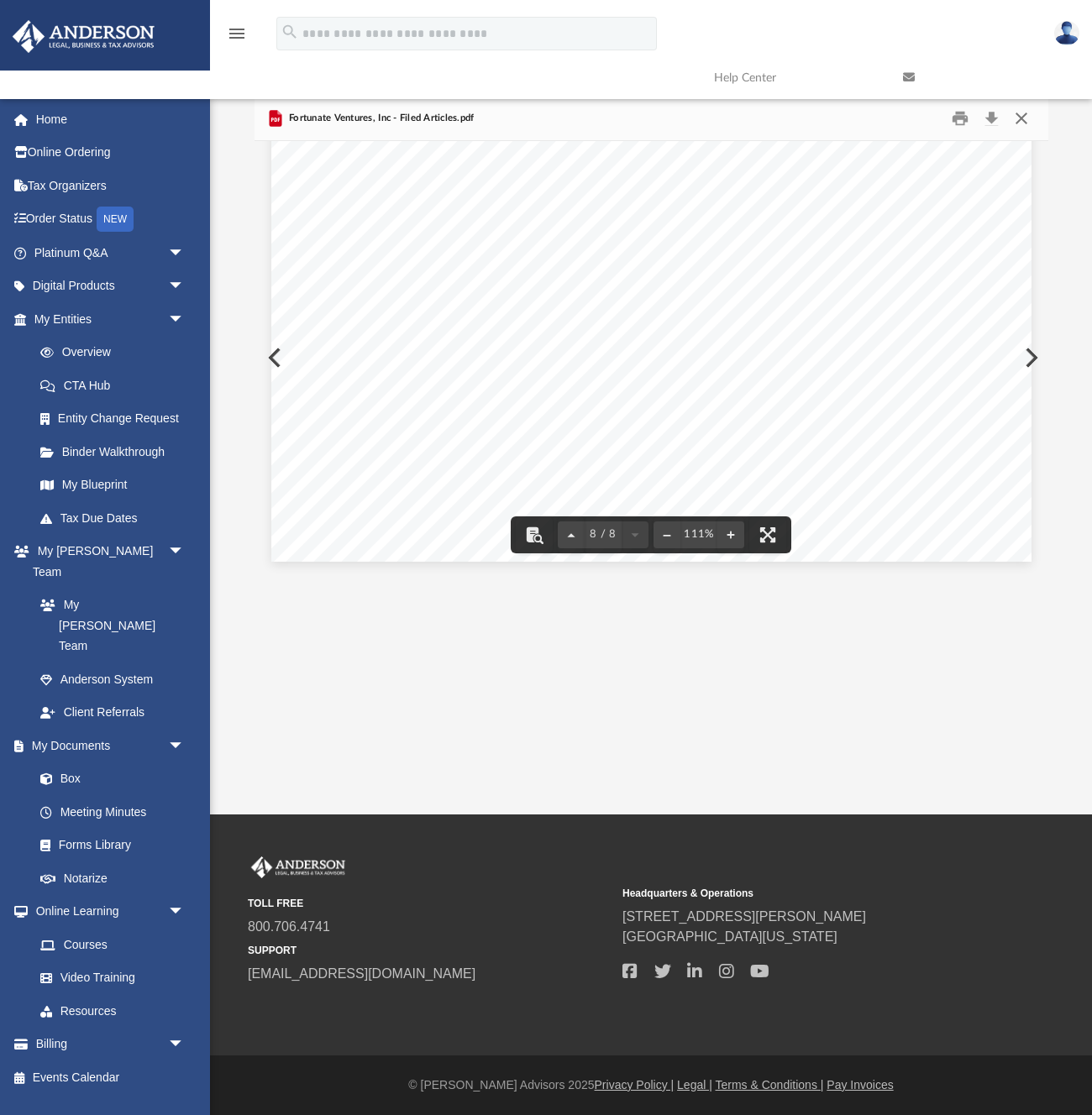
click at [1021, 117] on button "Close" at bounding box center [1022, 118] width 30 height 26
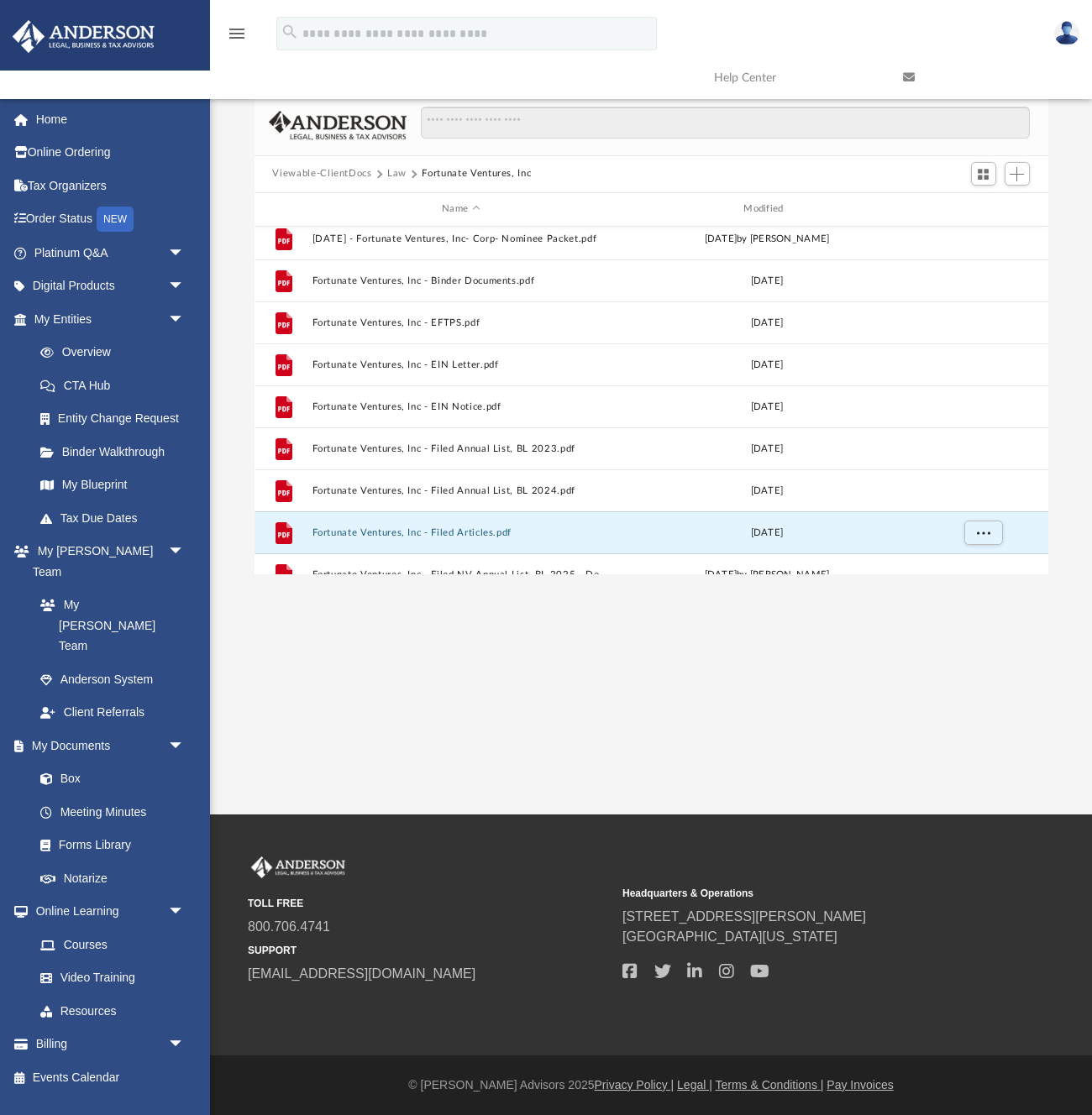
scroll to position [0, 0]
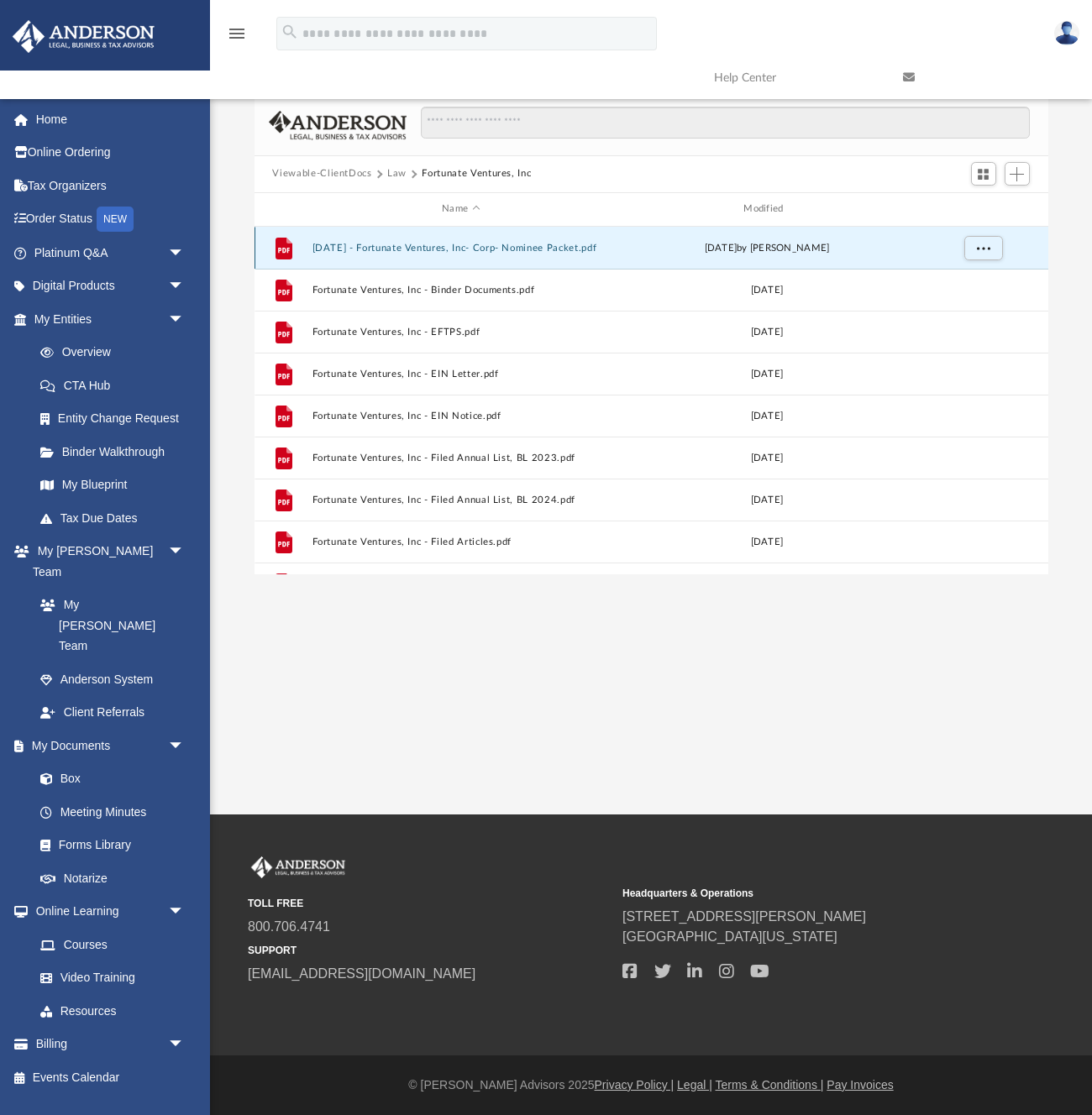
click at [553, 249] on button "2022.6.14 - Fortunate Ventures, Inc- Corp- Nominee Packet.pdf" at bounding box center [460, 248] width 298 height 11
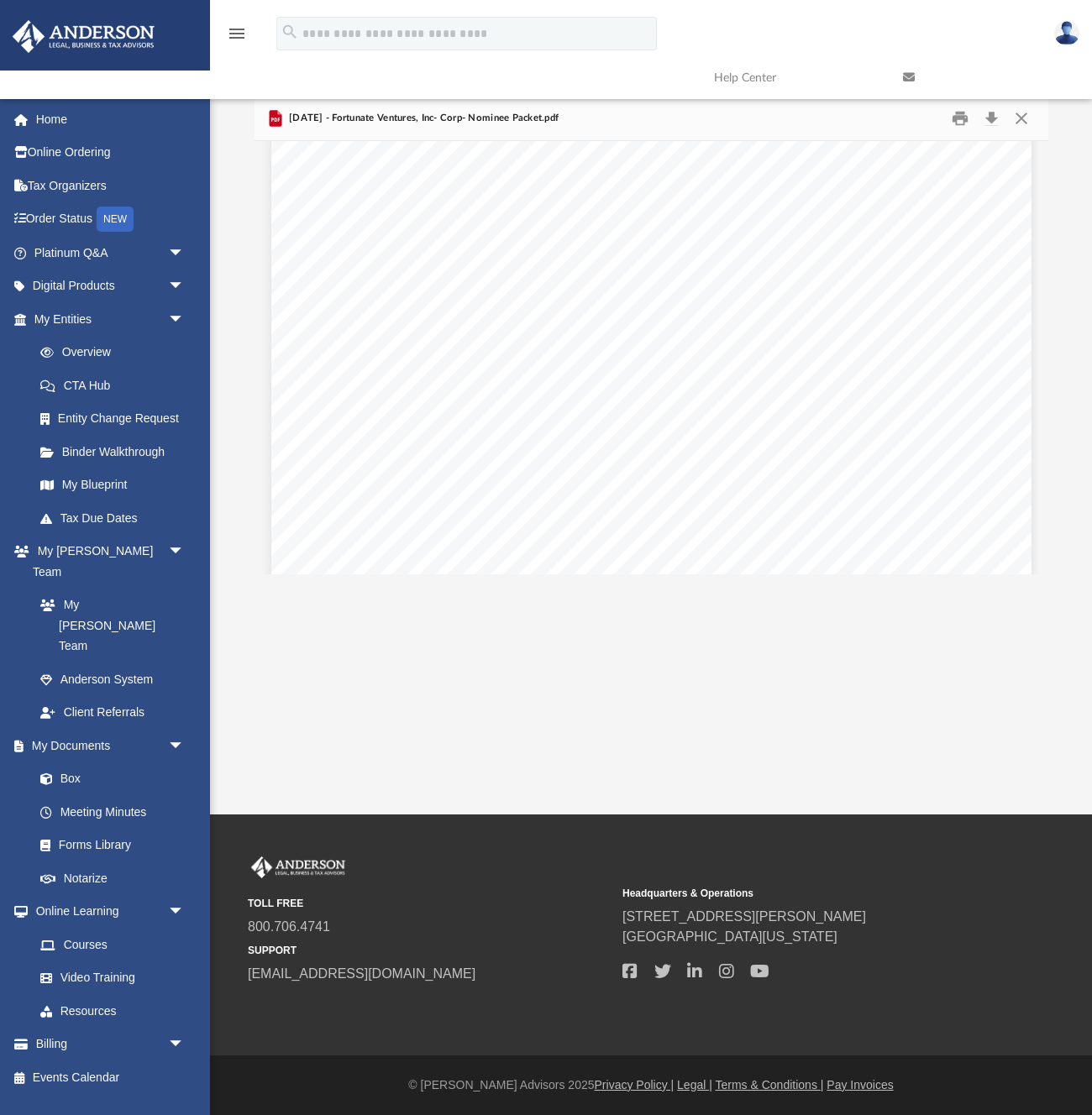
scroll to position [13690, 0]
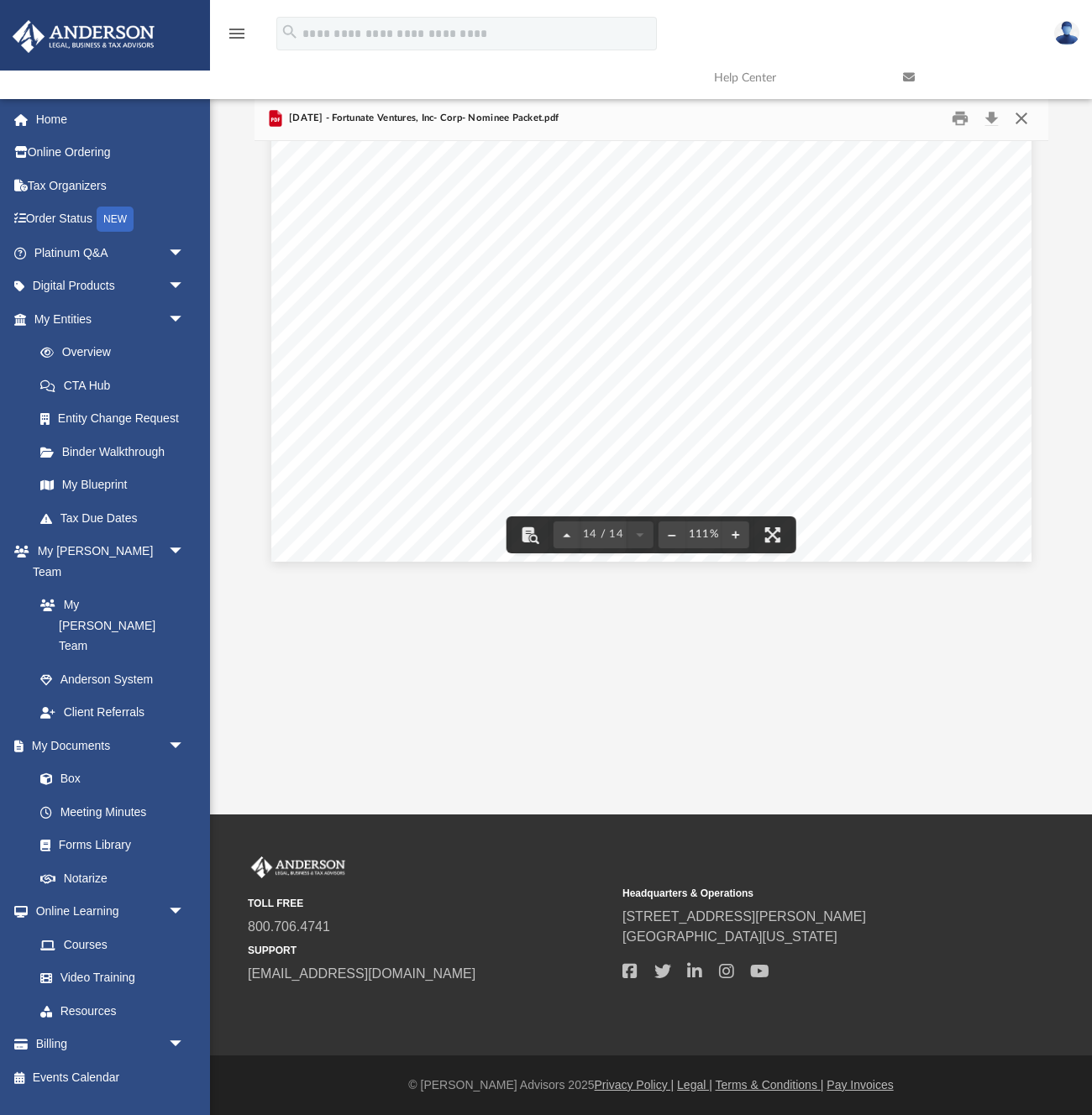
click at [1024, 119] on button "Close" at bounding box center [1022, 118] width 30 height 26
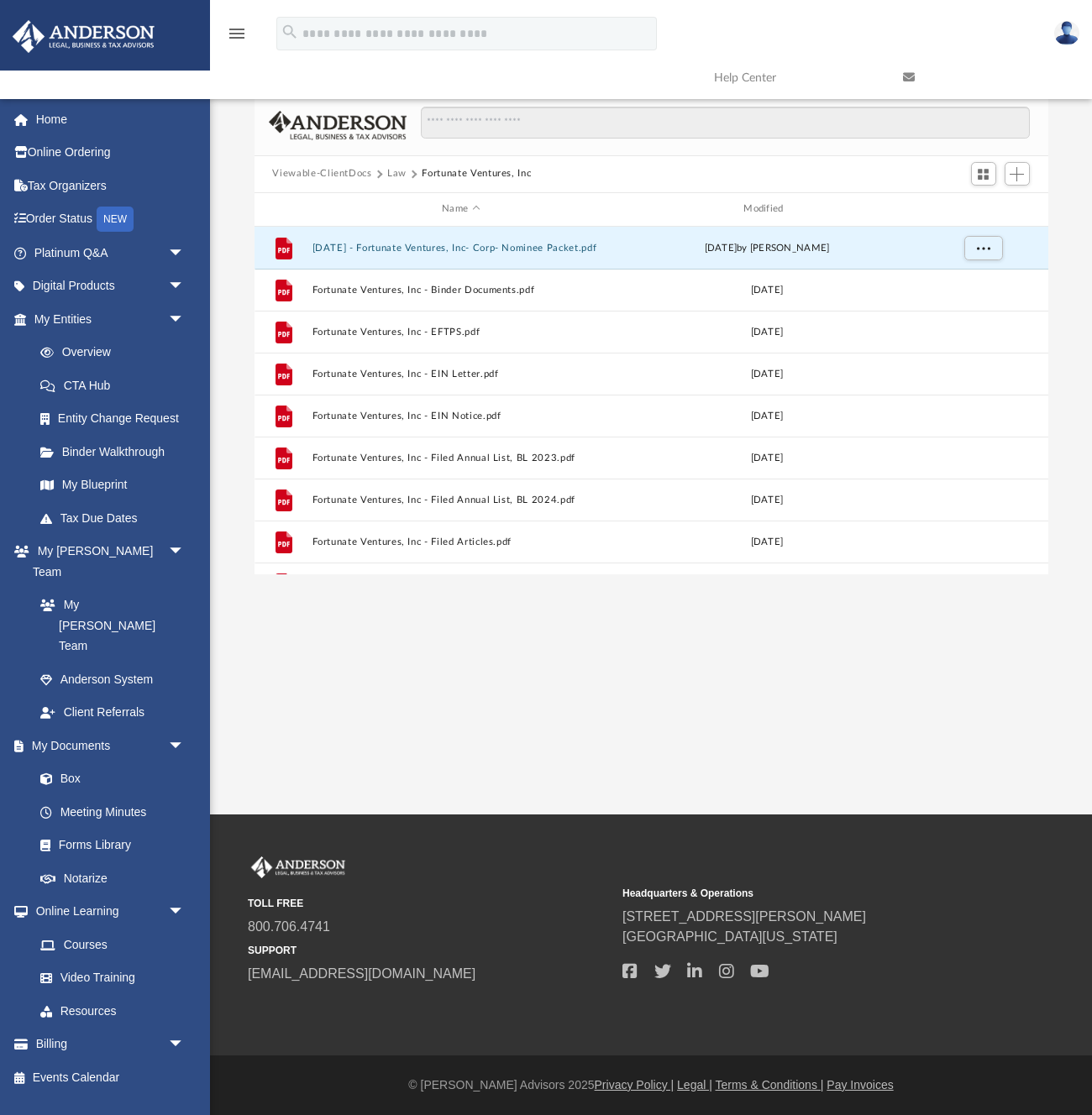
scroll to position [3, 0]
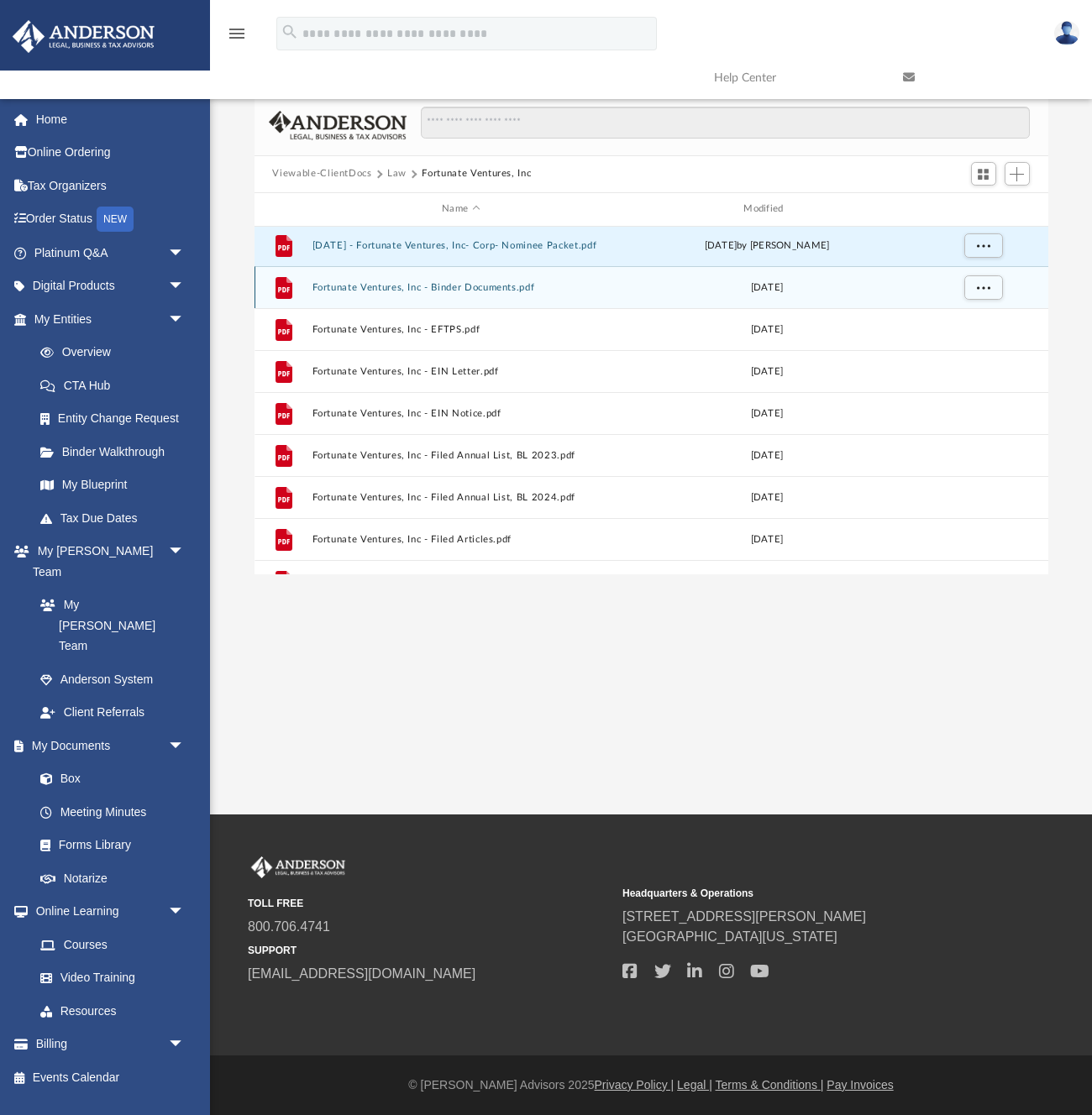
click at [522, 285] on button "Fortunate Ventures, Inc - Binder Documents.pdf" at bounding box center [460, 287] width 298 height 11
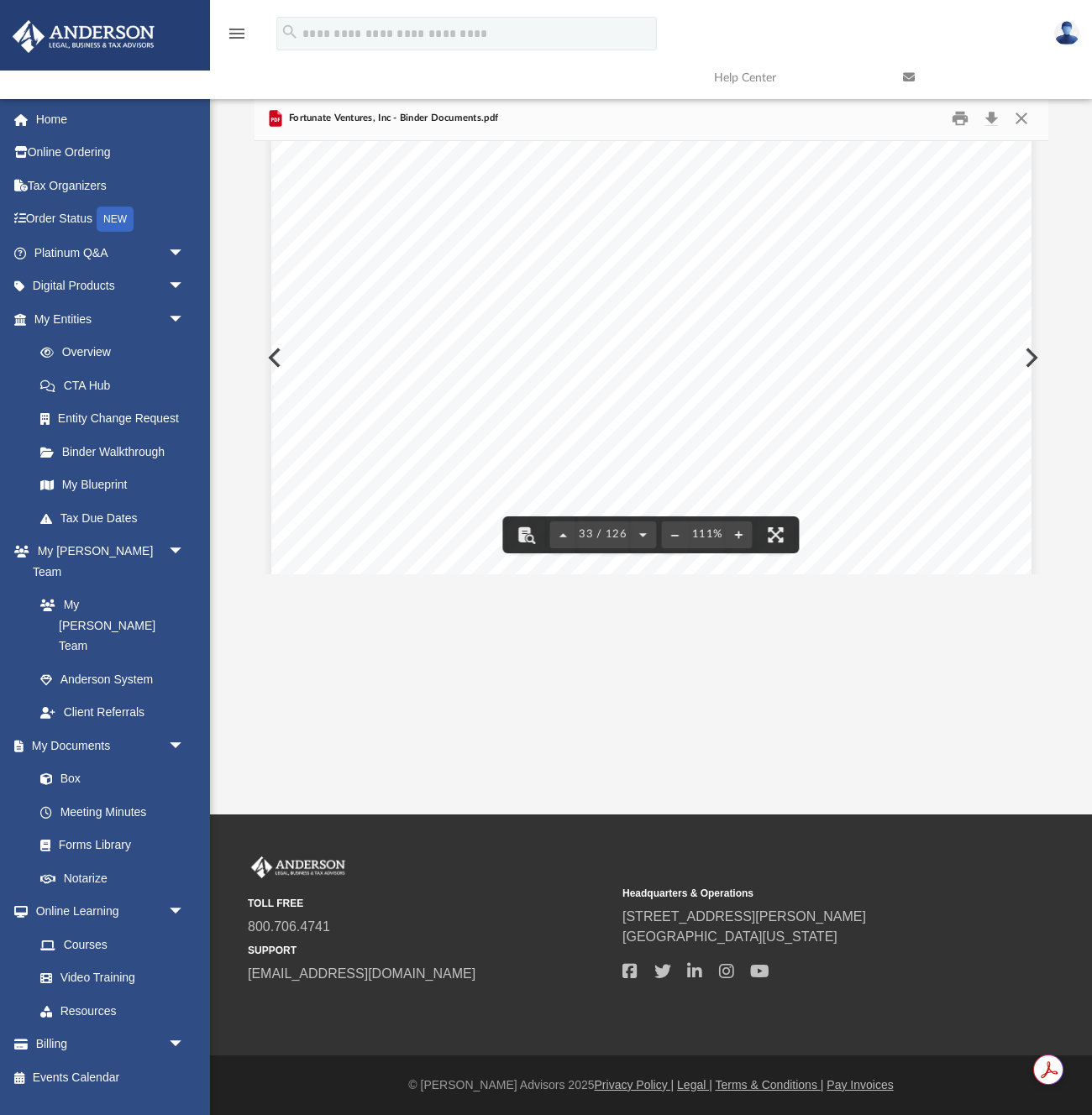
scroll to position [32375, 0]
click at [1024, 118] on button "Close" at bounding box center [1022, 118] width 30 height 26
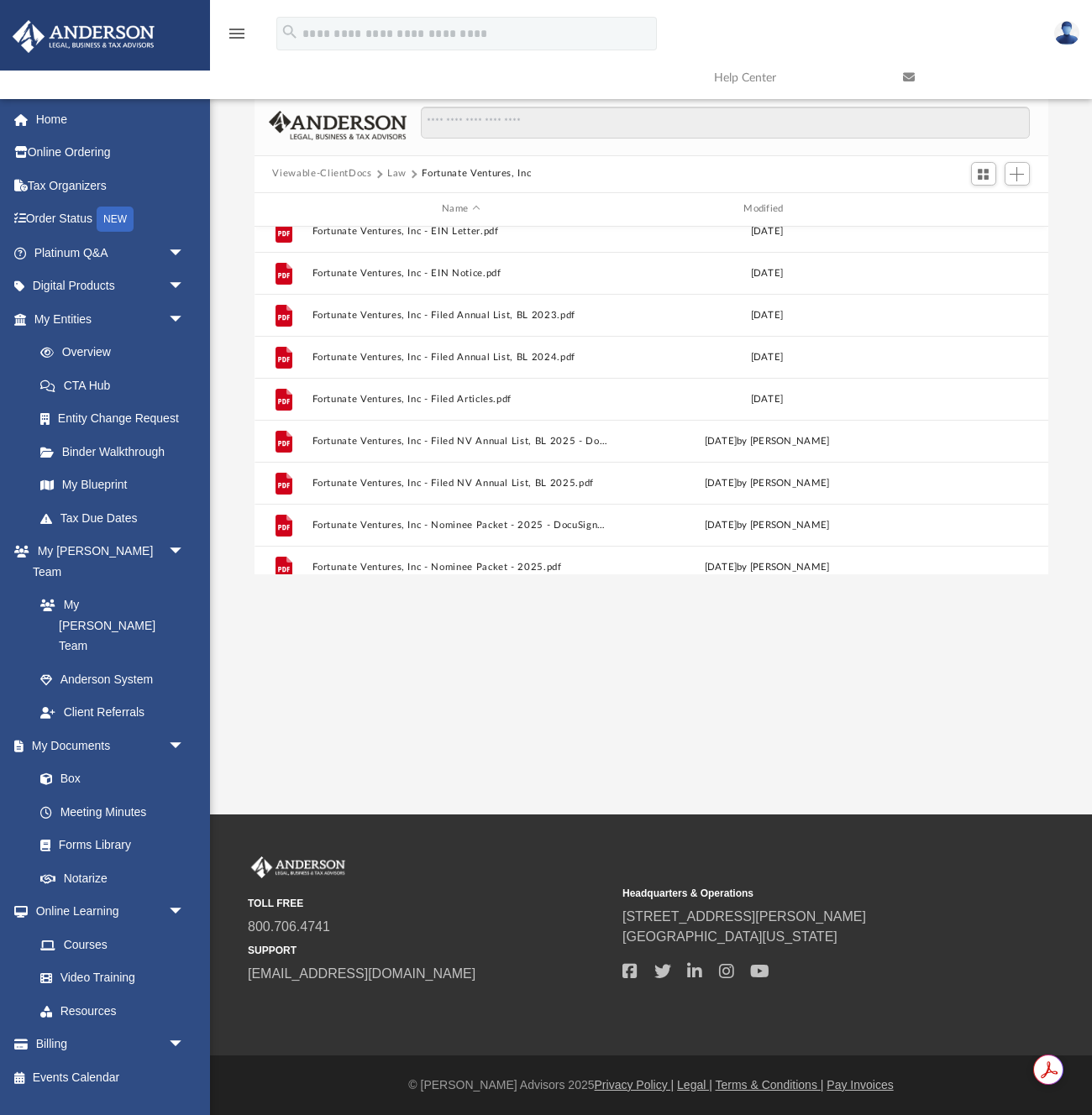
scroll to position [144, 0]
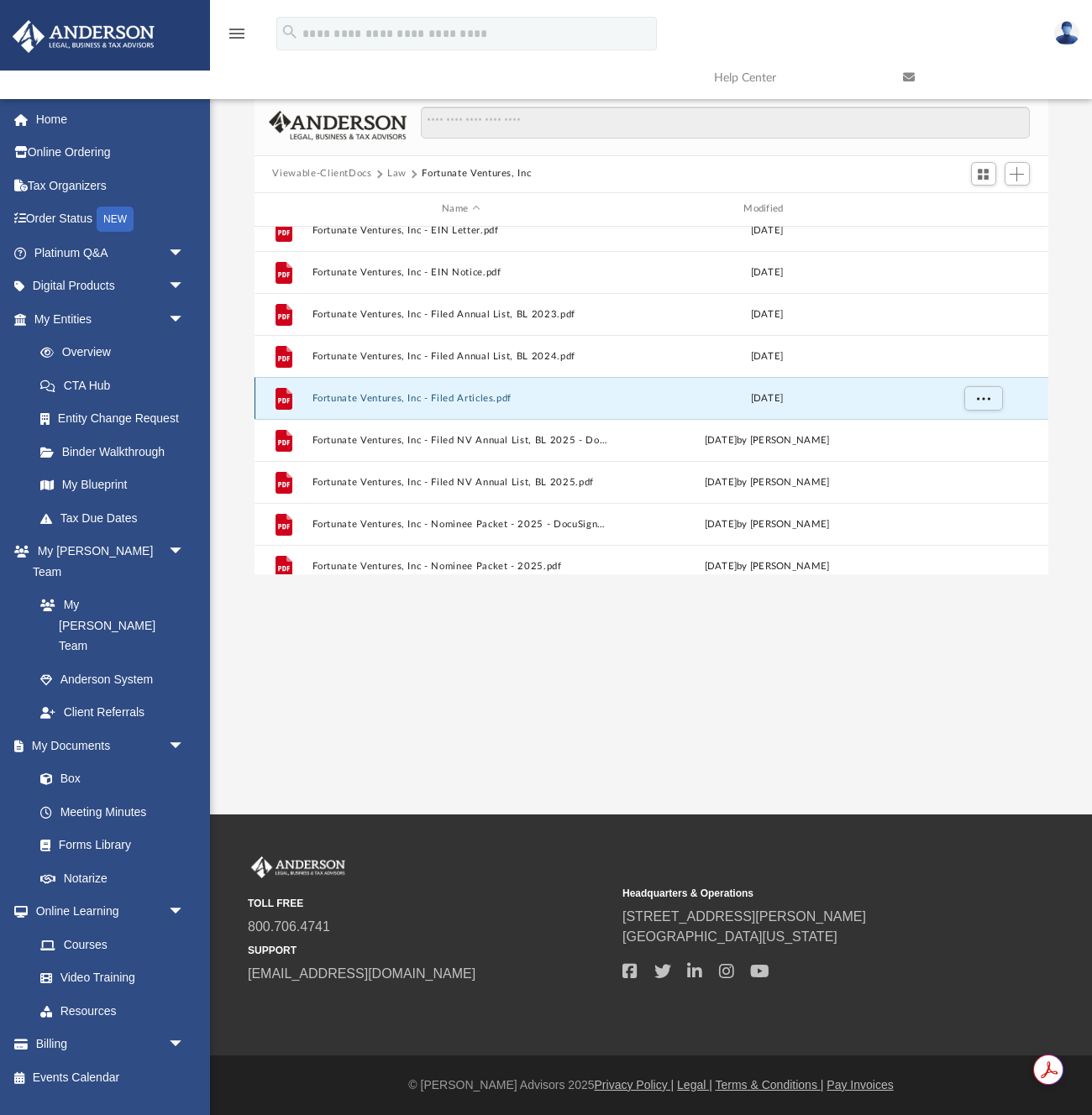
click at [449, 396] on button "Fortunate Ventures, Inc - Filed Articles.pdf" at bounding box center [460, 398] width 298 height 11
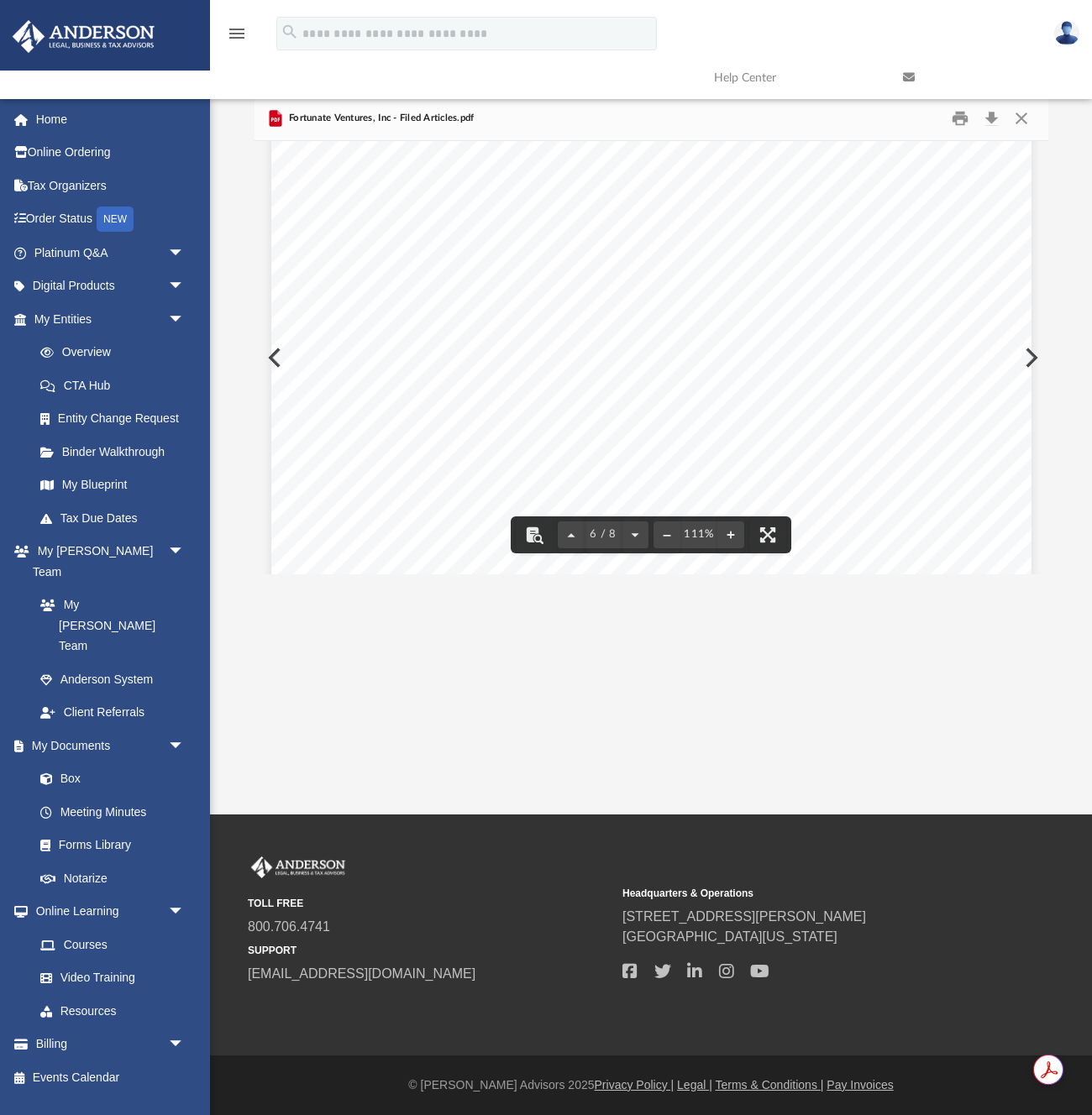
scroll to position [5396, 0]
click at [1019, 120] on button "Close" at bounding box center [1022, 118] width 30 height 26
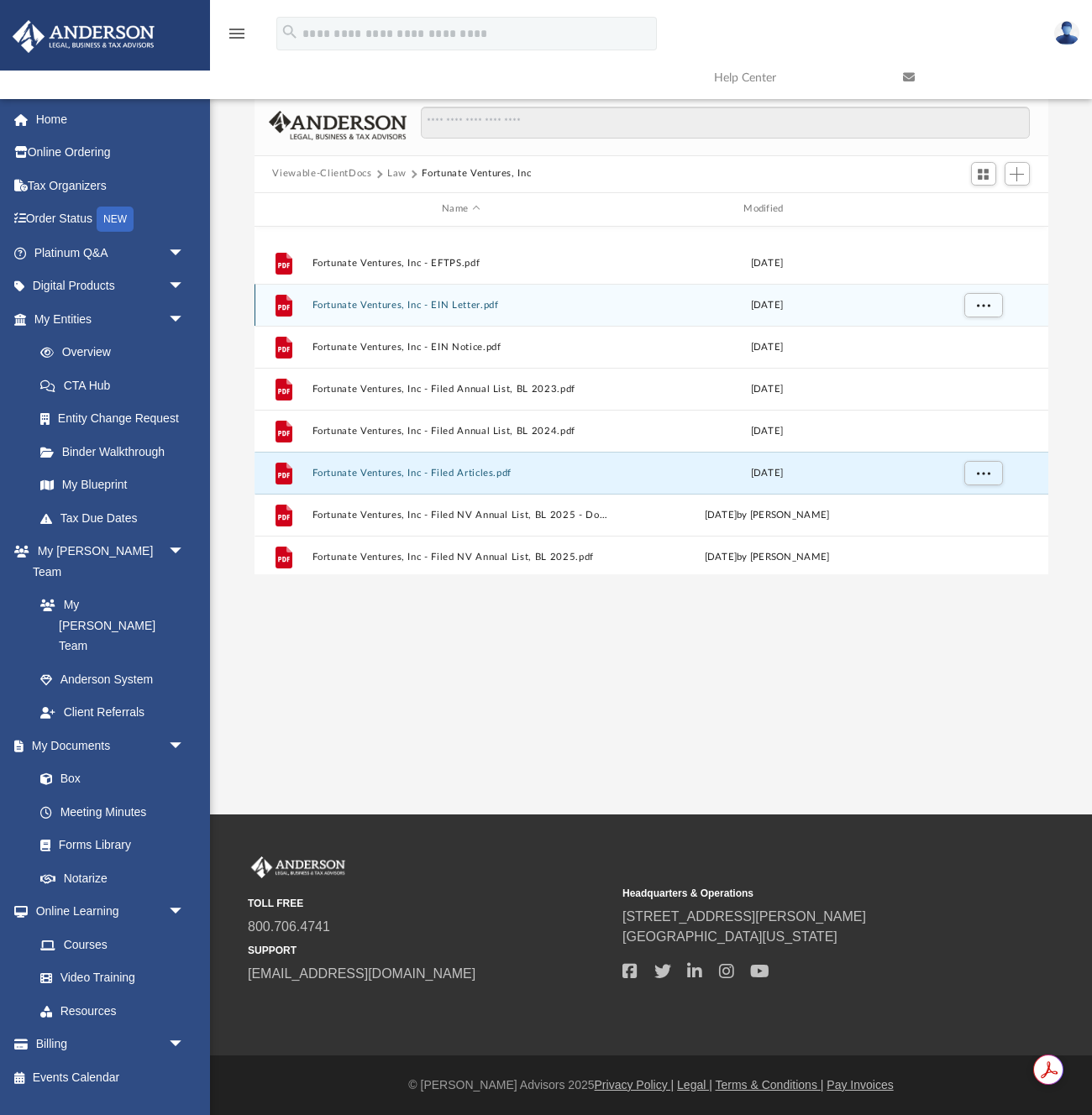
scroll to position [198, 0]
